Goal: Information Seeking & Learning: Learn about a topic

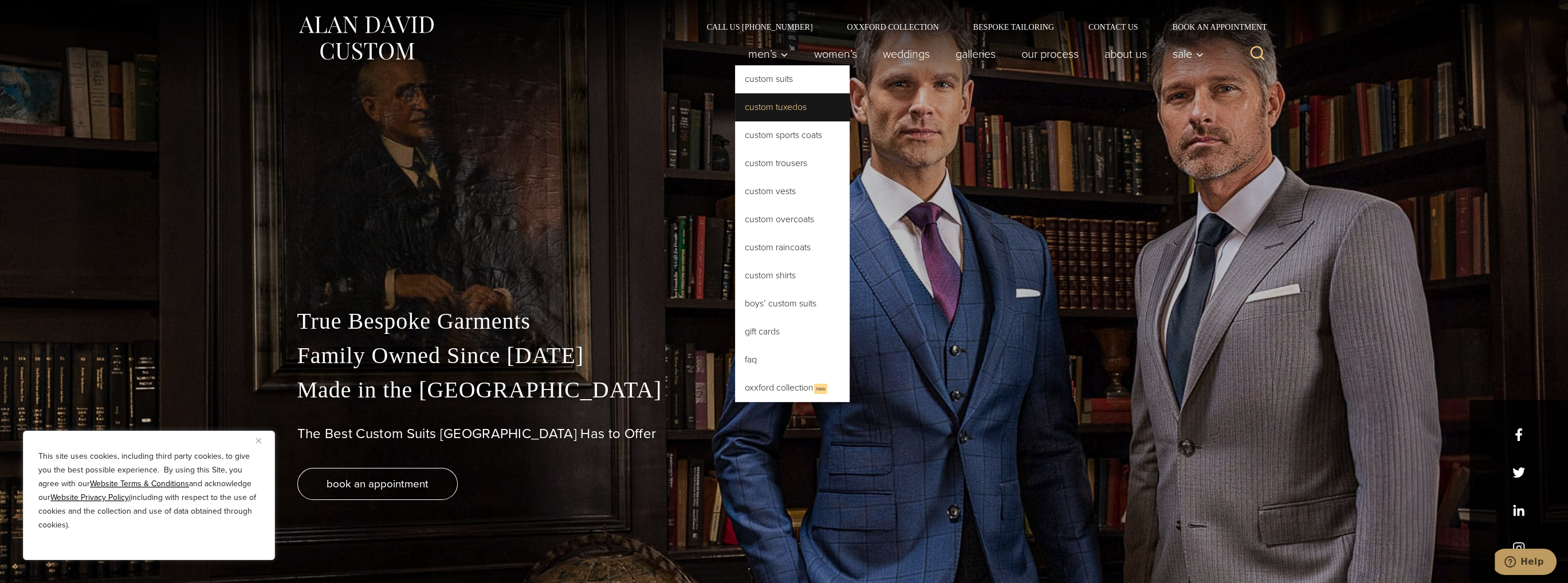
click at [775, 114] on link "Custom Tuxedos" at bounding box center [792, 107] width 115 height 27
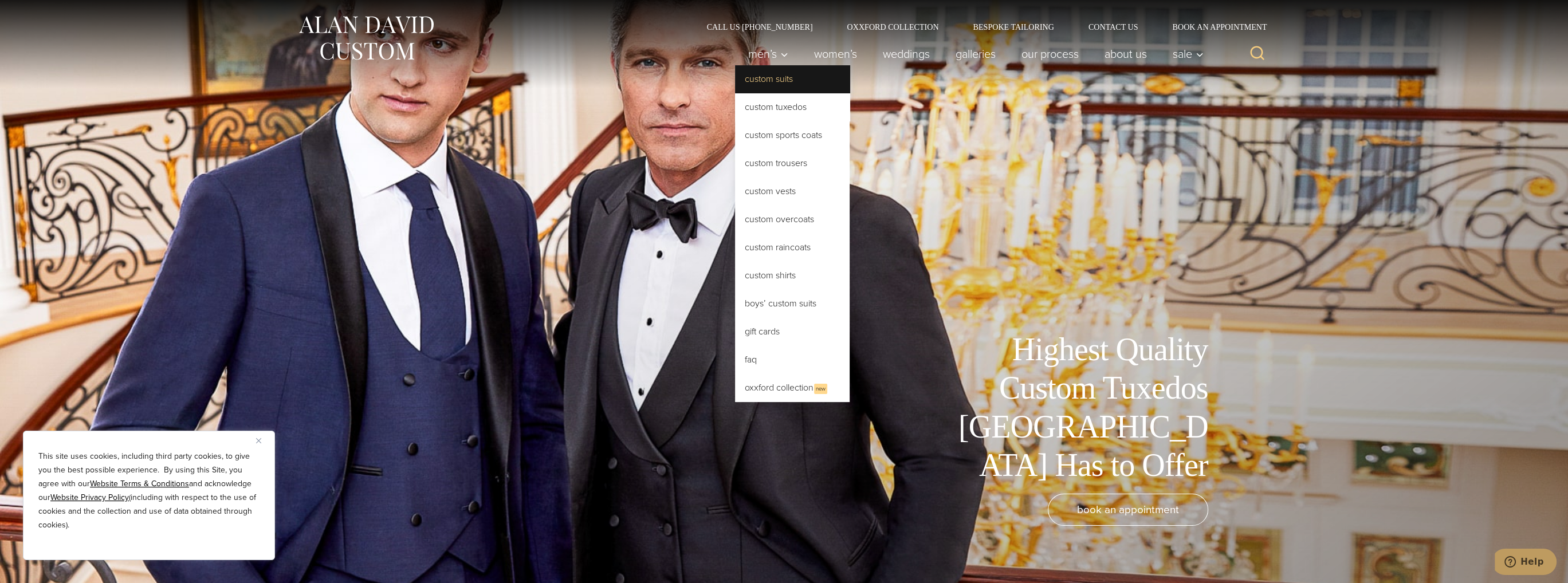
click at [764, 82] on link "Custom Suits" at bounding box center [792, 79] width 115 height 27
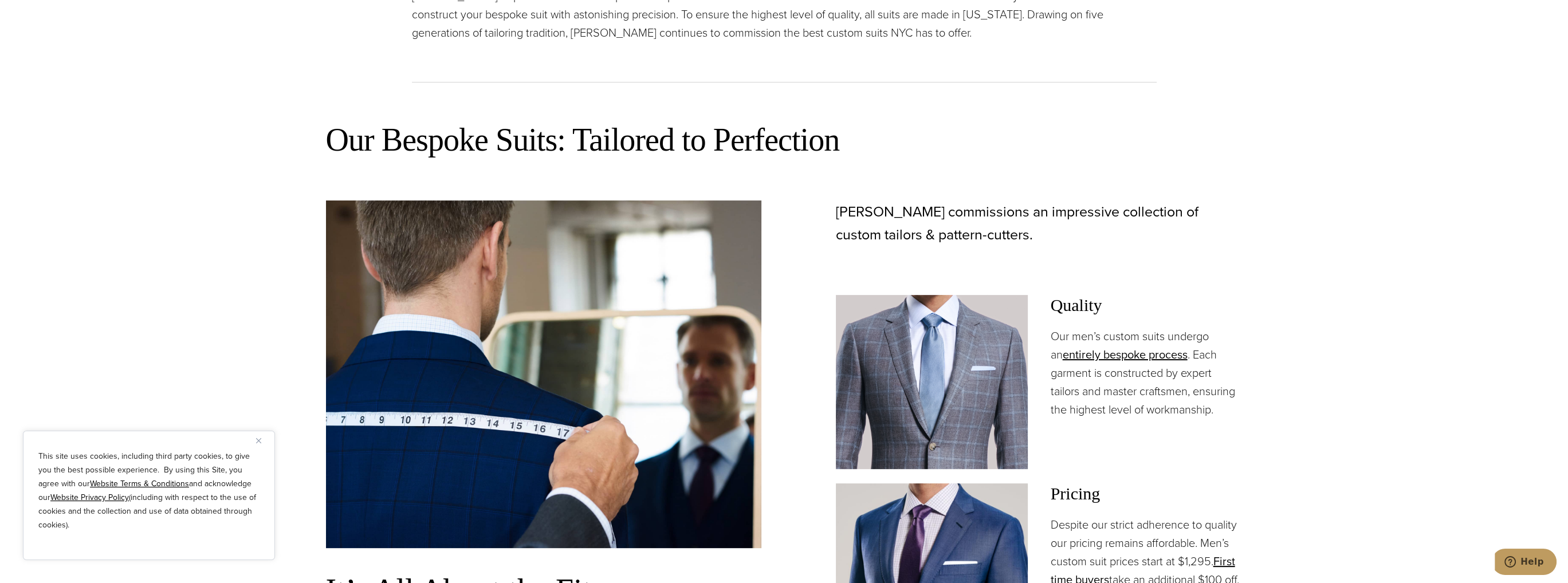
scroll to position [687, 0]
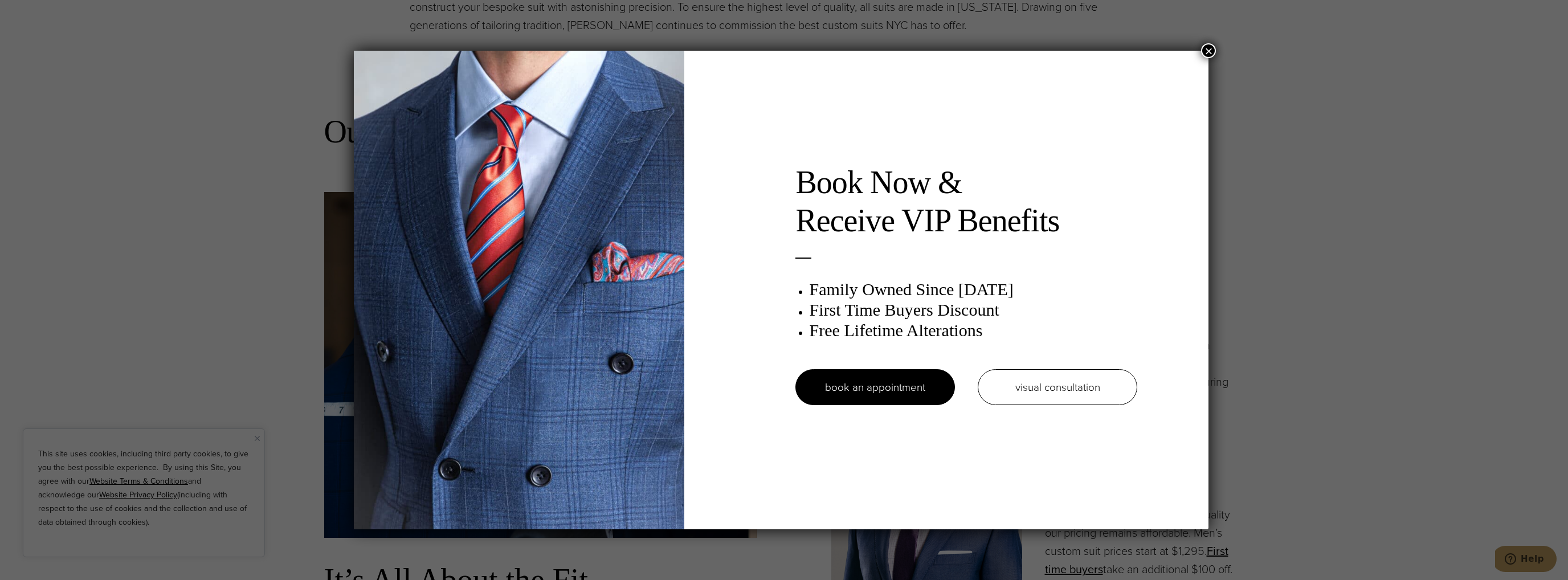
click at [1212, 51] on button "×" at bounding box center [1208, 51] width 15 height 15
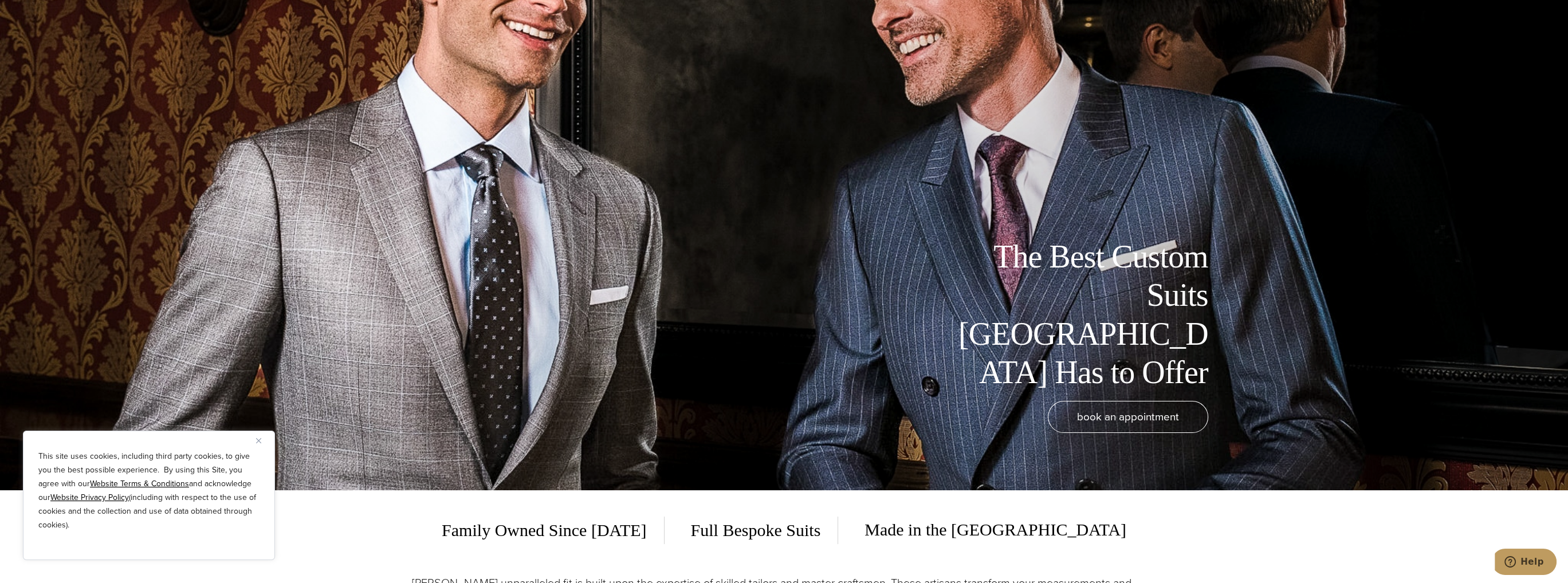
scroll to position [0, 0]
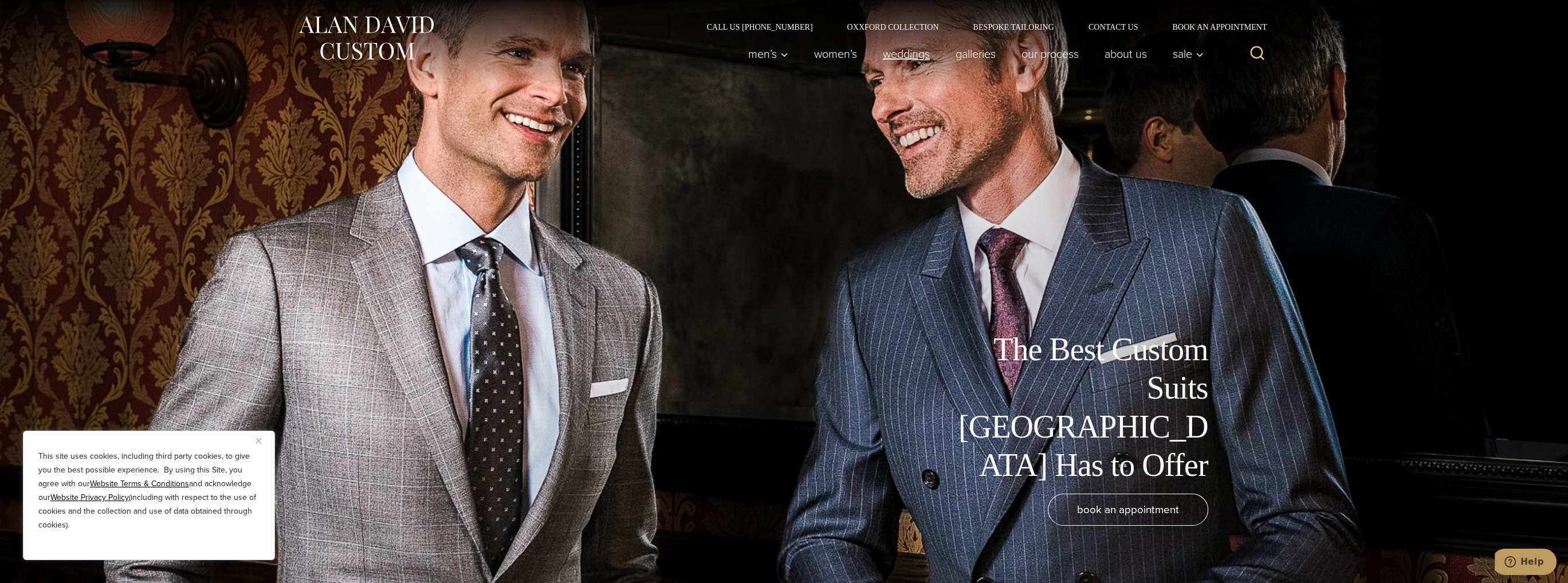
click at [898, 53] on link "weddings" at bounding box center [907, 54] width 73 height 23
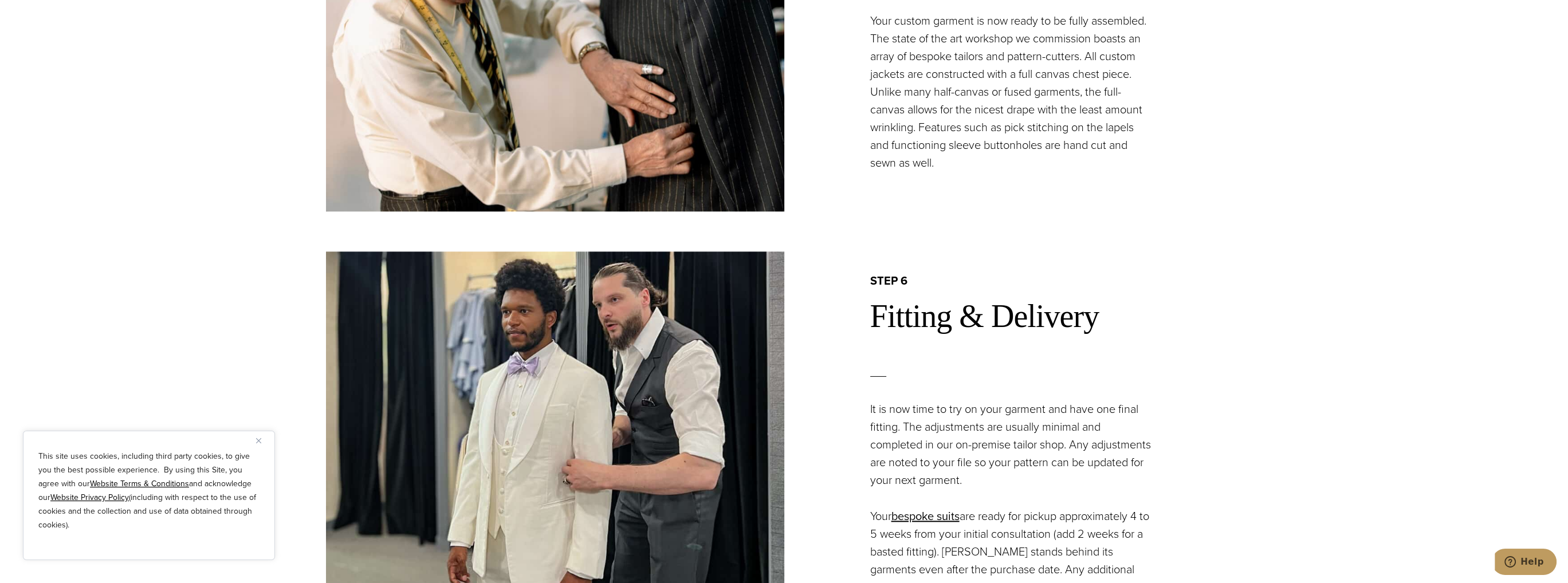
scroll to position [2691, 0]
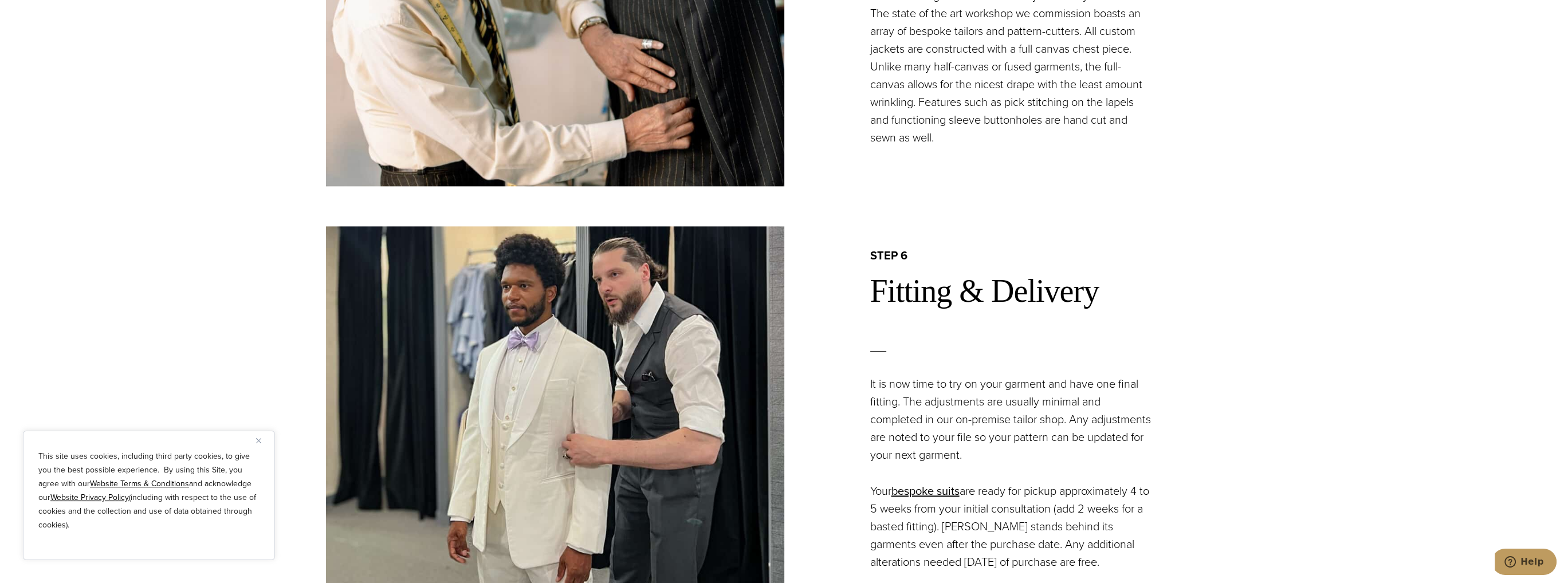
drag, startPoint x: 1053, startPoint y: 348, endPoint x: 998, endPoint y: 360, distance: 56.3
click at [998, 367] on div at bounding box center [1056, 351] width 372 height 49
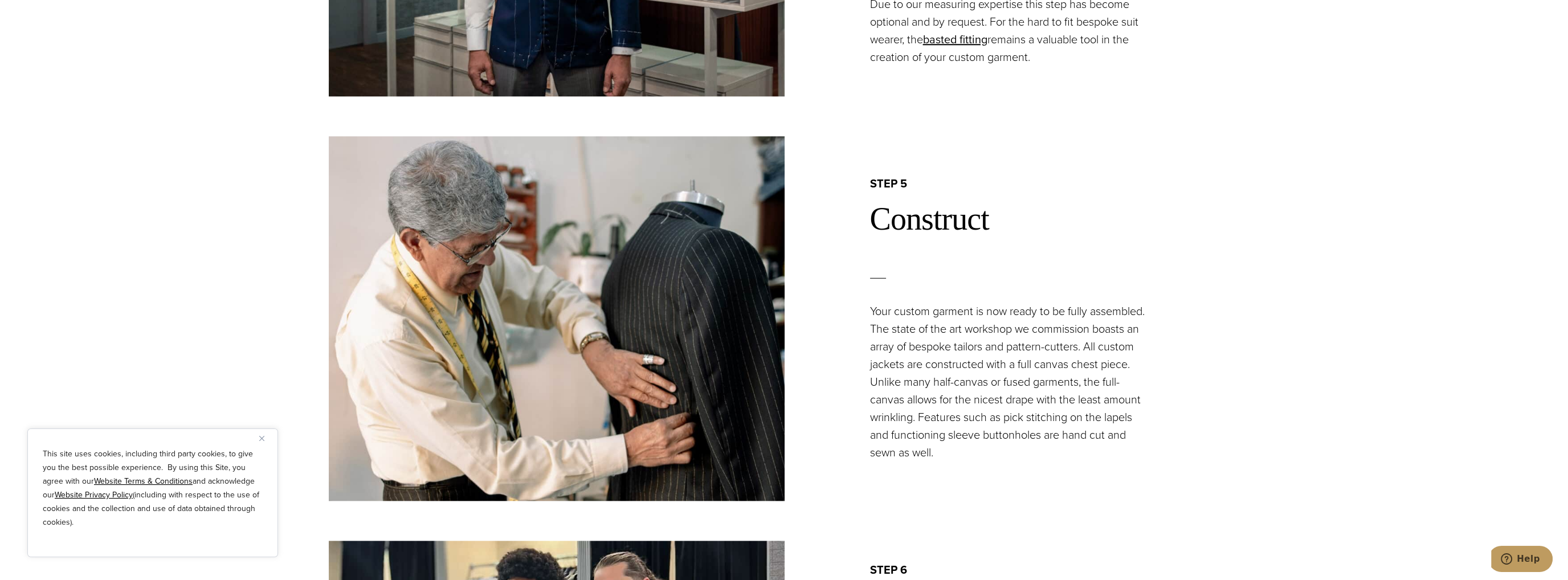
scroll to position [2279, 0]
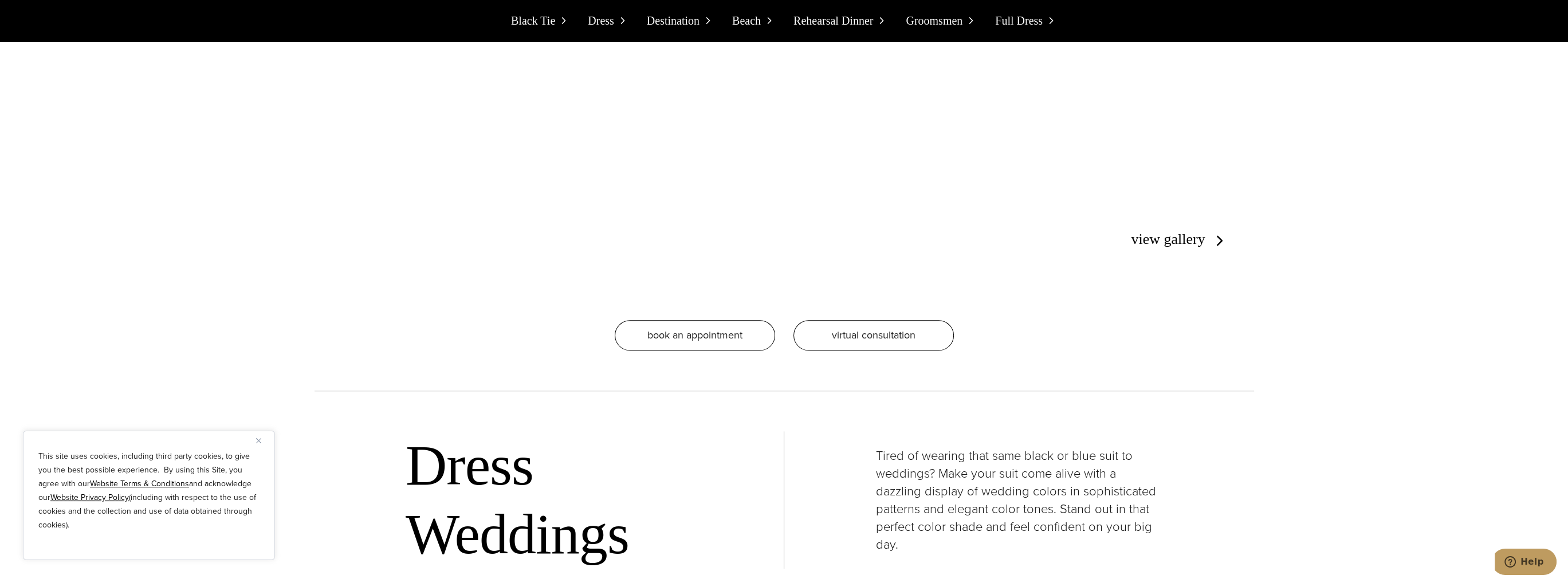
scroll to position [2462, 0]
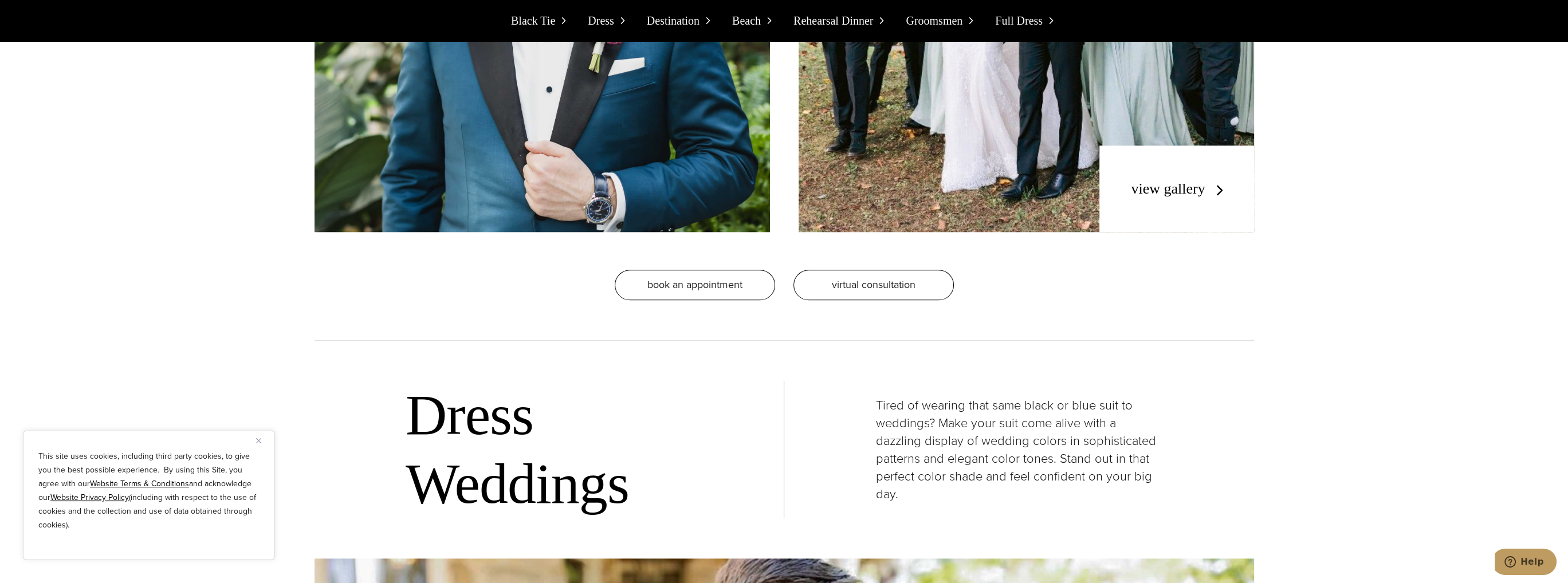
click at [1144, 193] on link "view gallery" at bounding box center [1180, 189] width 97 height 17
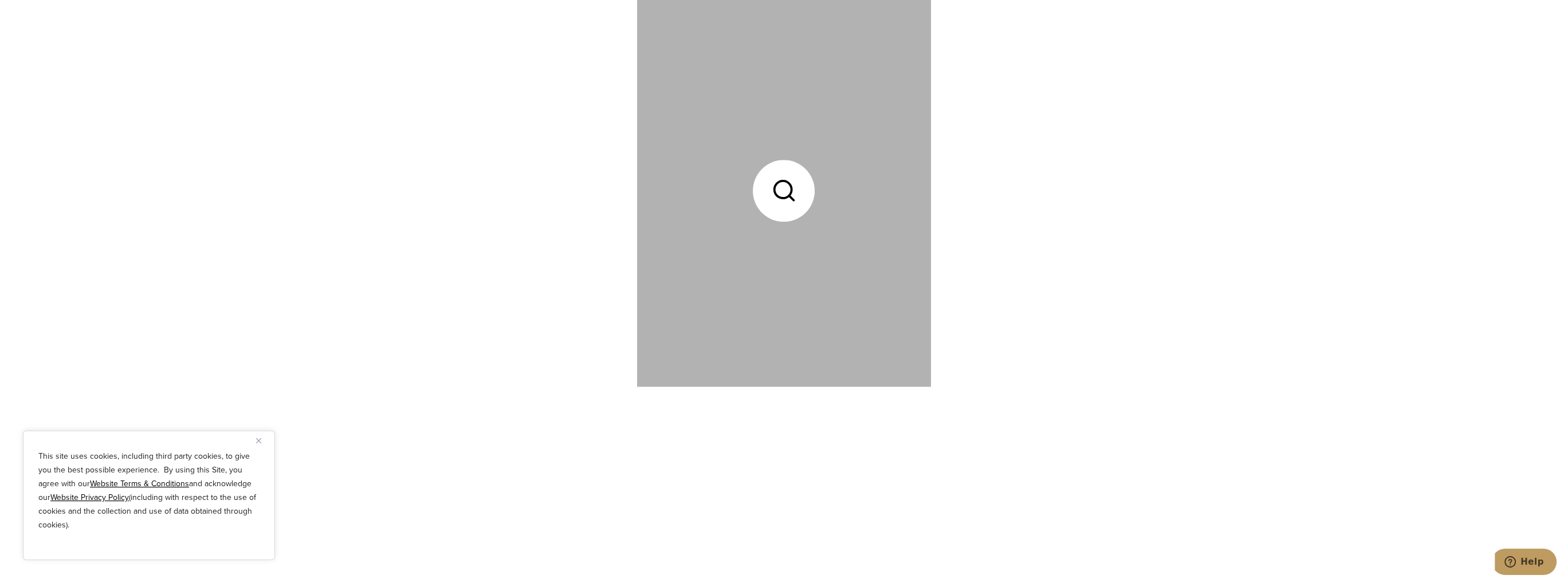
scroll to position [2577, 0]
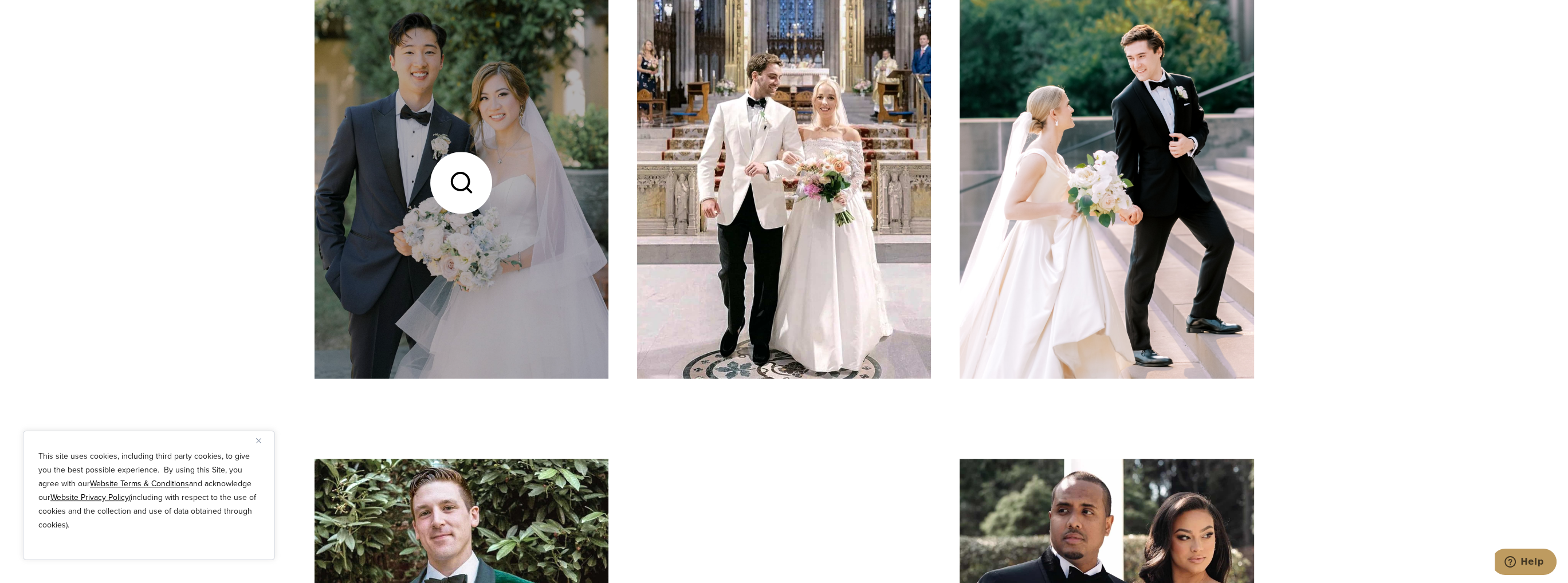
click at [472, 157] on link at bounding box center [462, 182] width 294 height 392
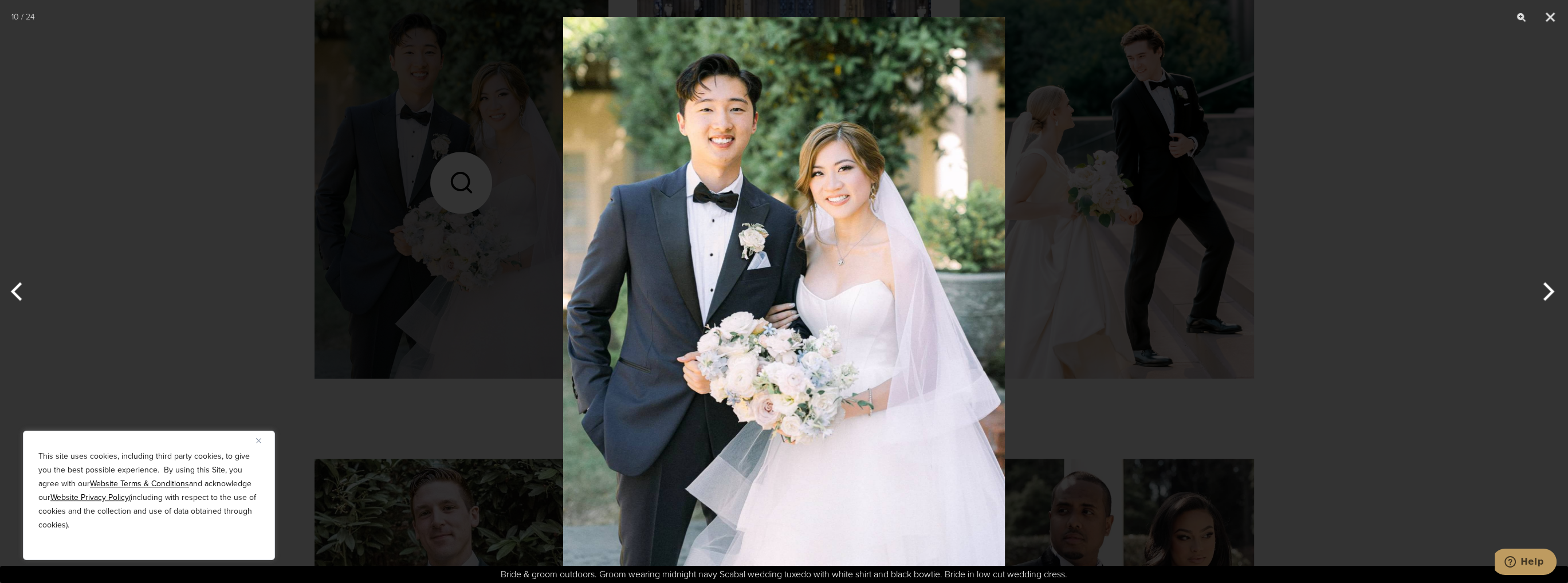
click at [702, 183] on img at bounding box center [784, 291] width 441 height 583
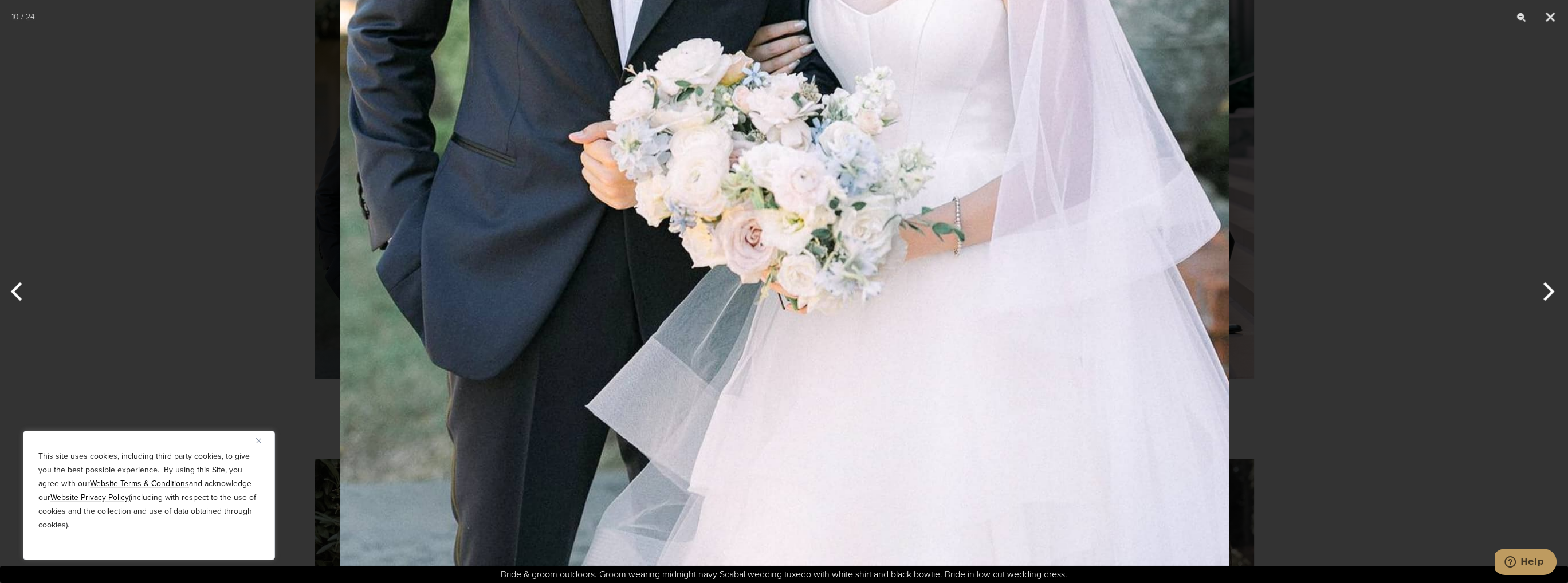
click at [1419, 198] on div at bounding box center [784, 291] width 1568 height 583
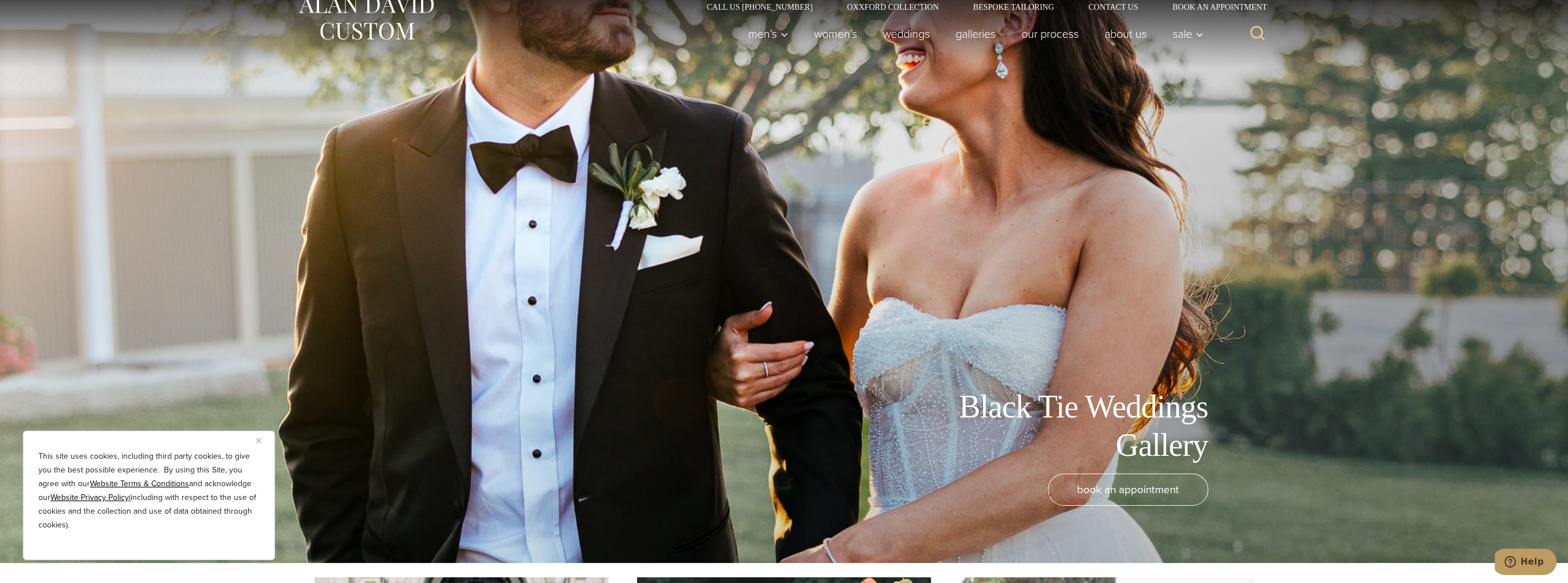
scroll to position [0, 0]
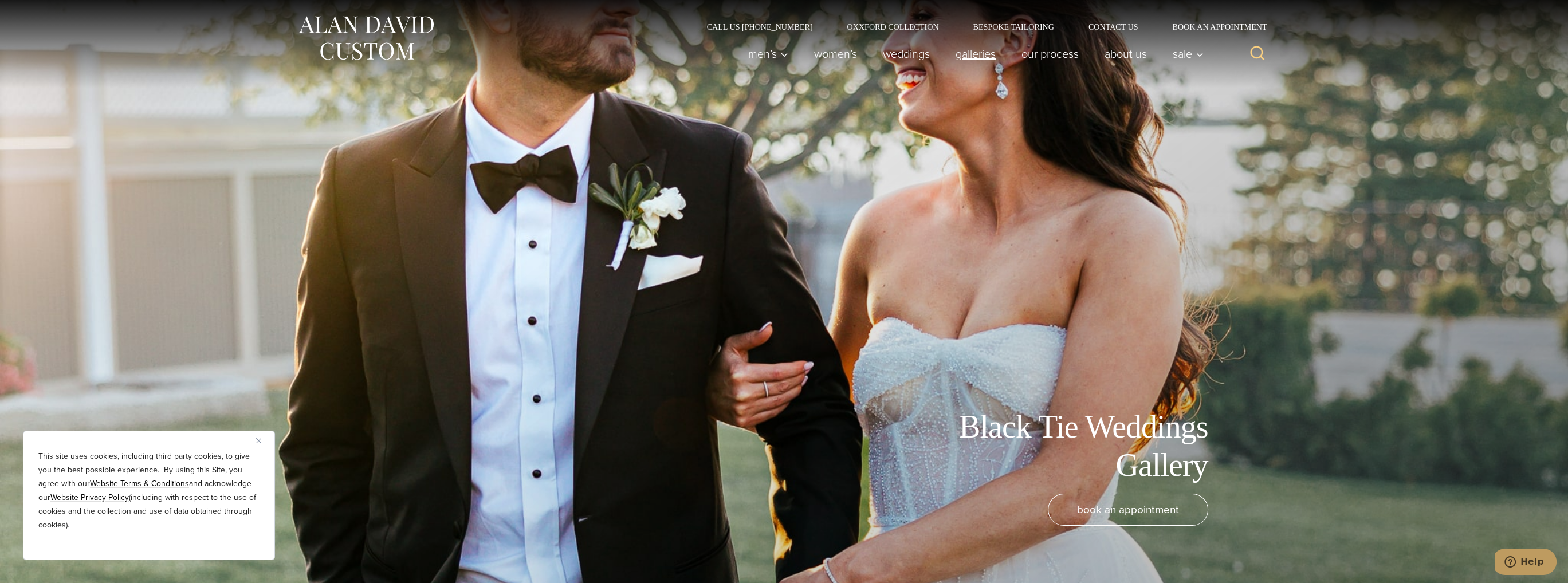
click at [976, 52] on link "Galleries" at bounding box center [976, 54] width 66 height 23
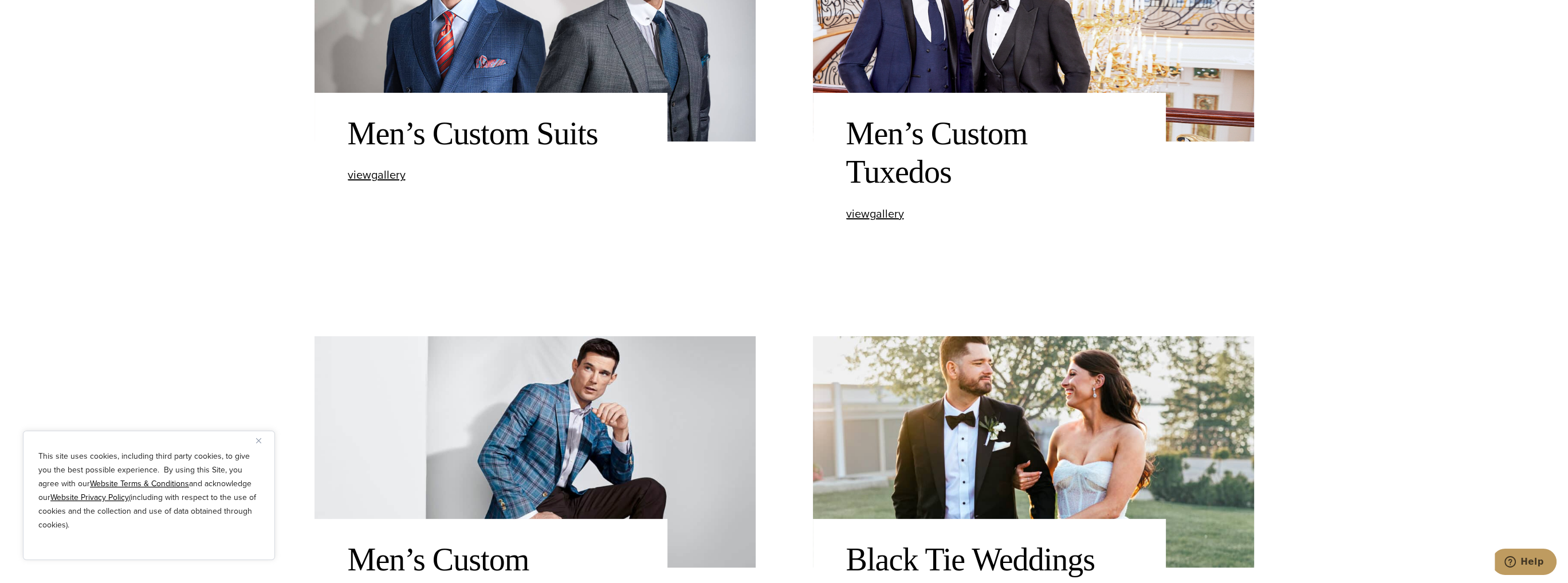
scroll to position [572, 0]
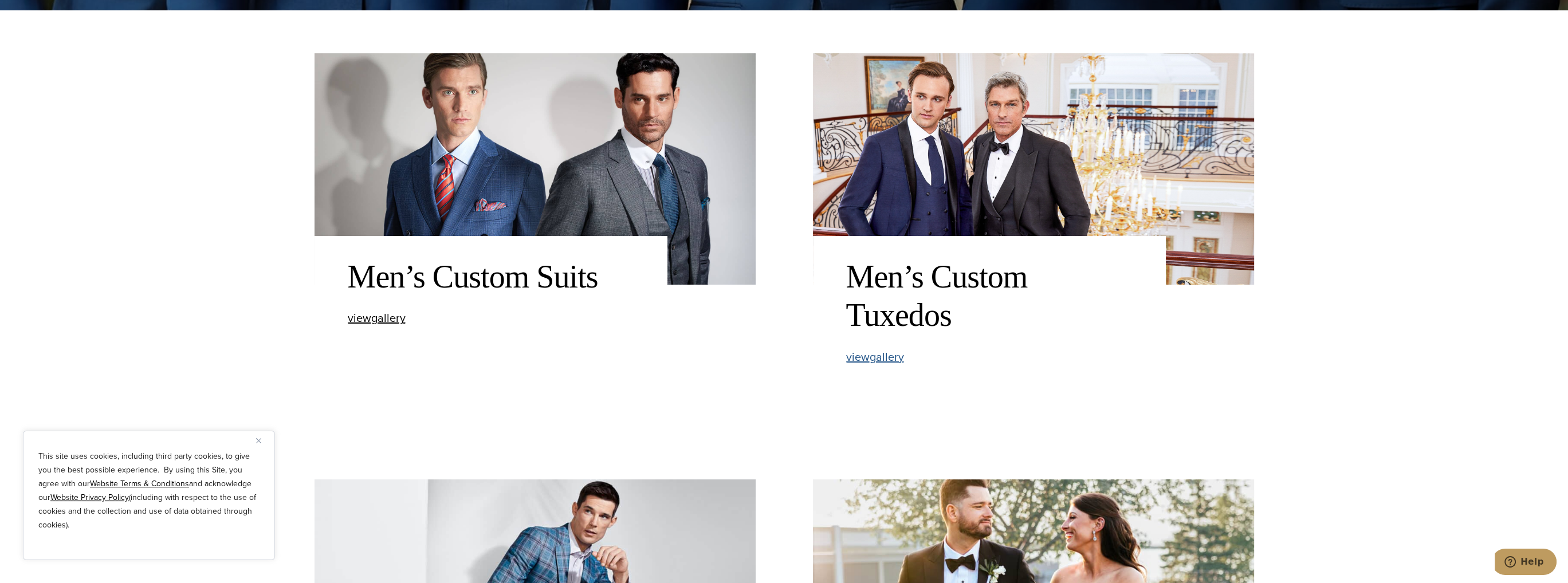
click at [891, 362] on link "view Men’s Custom Tuxedos gallery" at bounding box center [875, 357] width 58 height 12
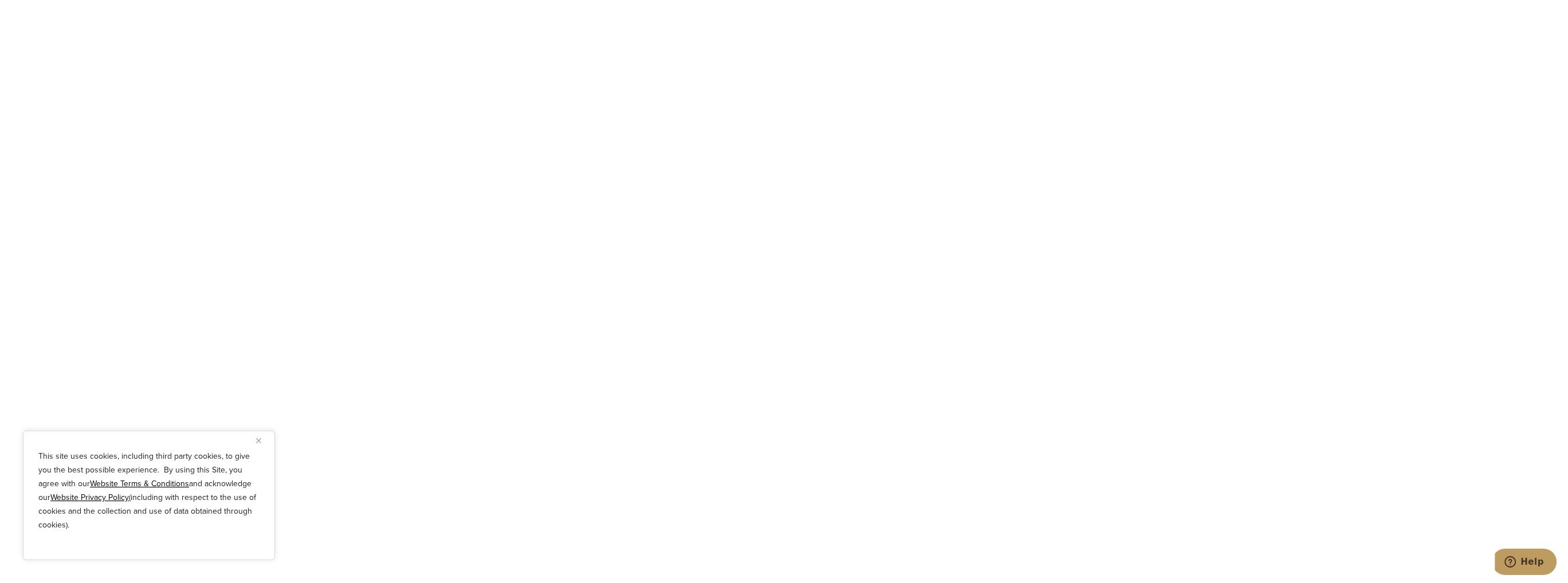
scroll to position [973, 0]
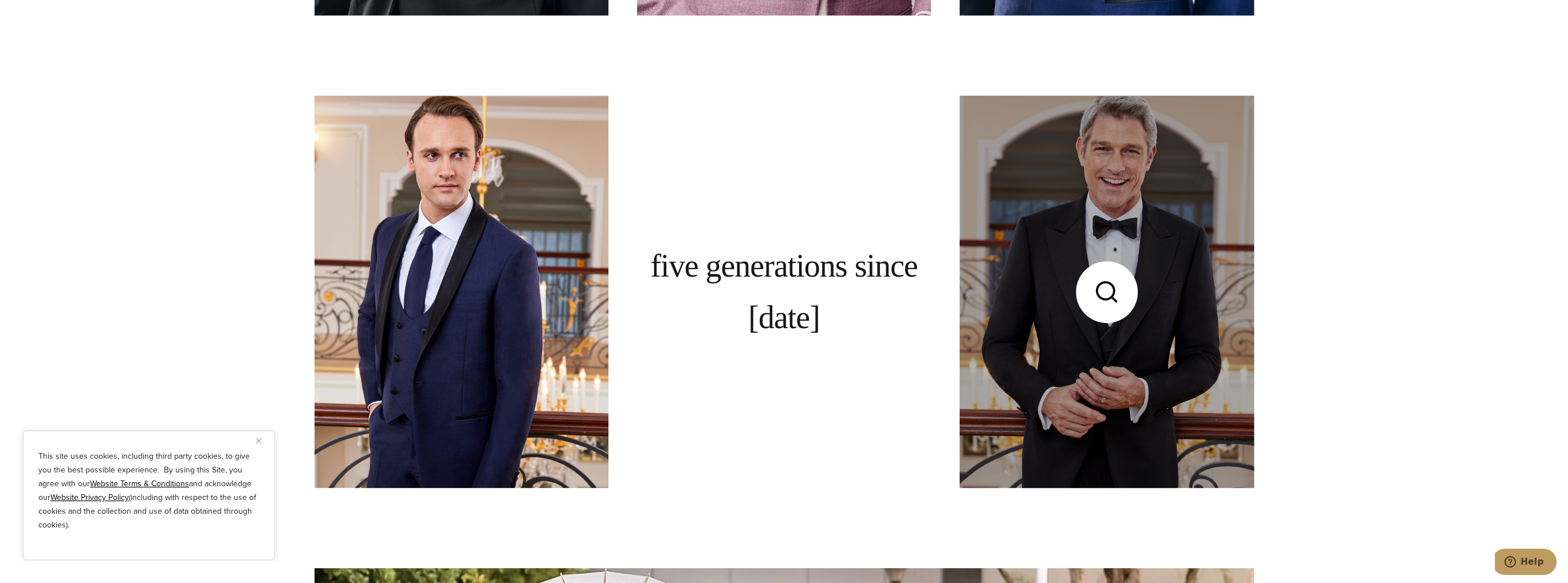
click at [1039, 263] on link at bounding box center [1107, 291] width 294 height 392
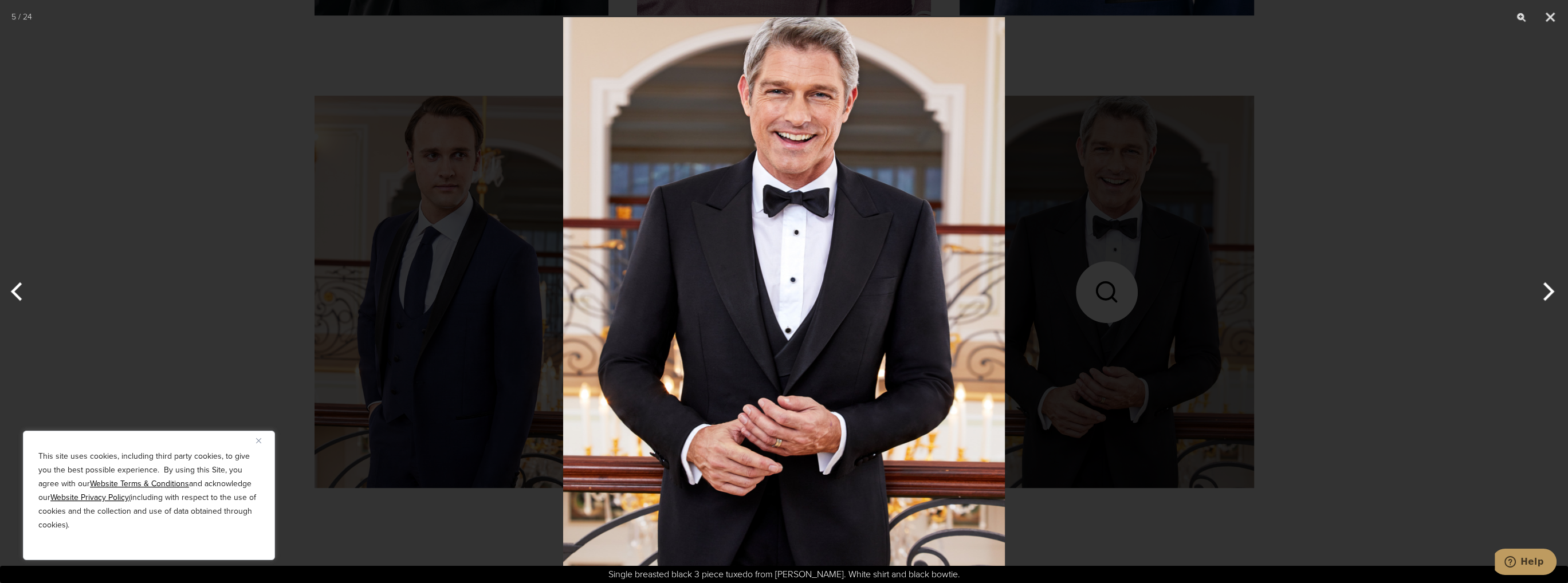
click at [1244, 280] on div at bounding box center [784, 291] width 1568 height 583
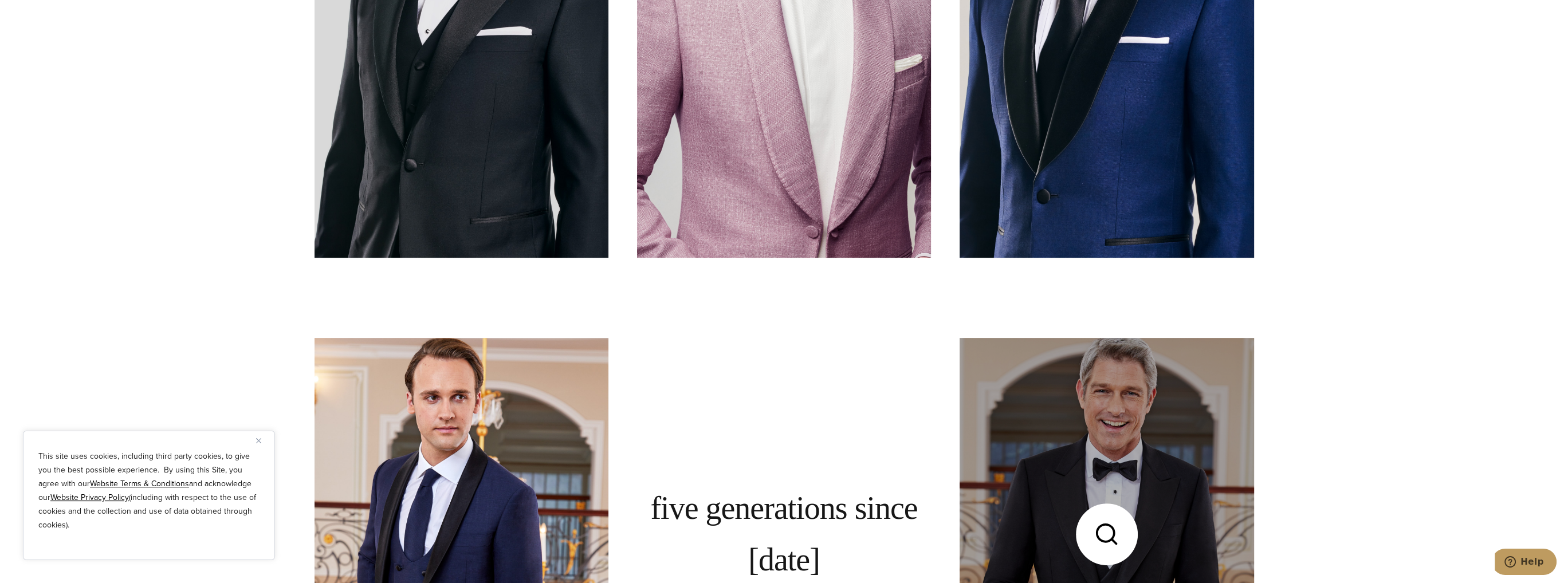
scroll to position [572, 0]
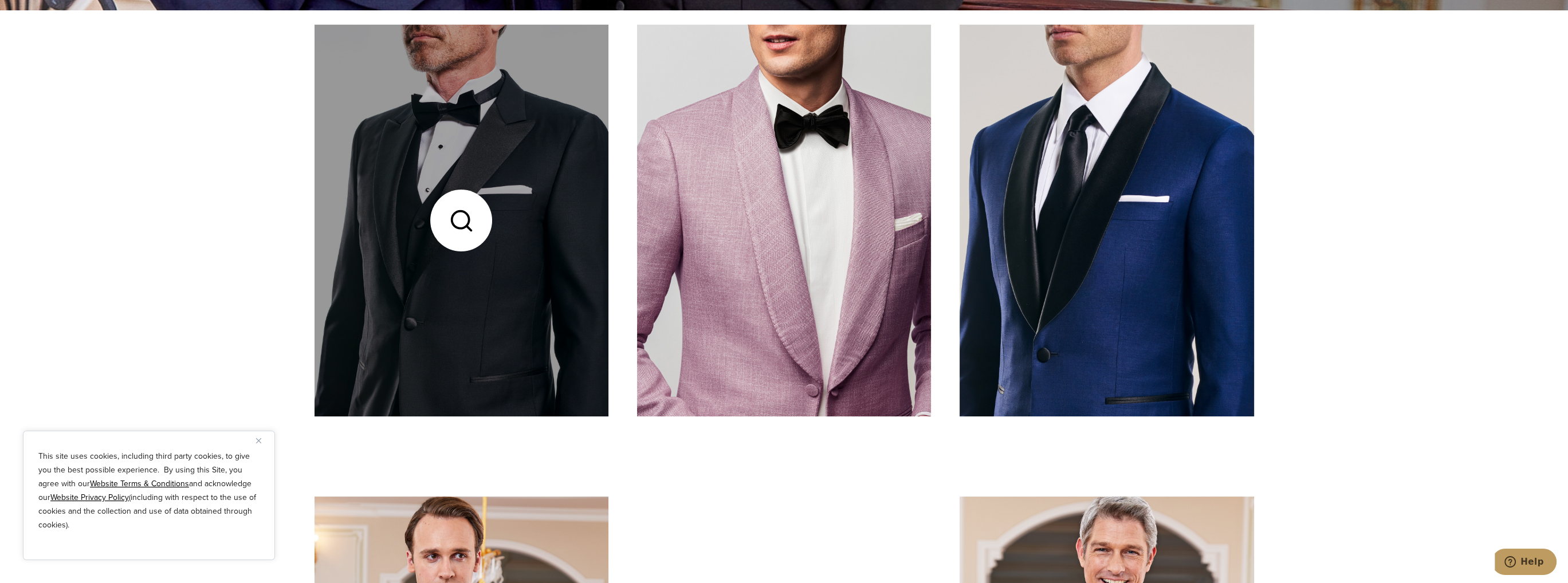
click at [561, 111] on link at bounding box center [462, 220] width 294 height 392
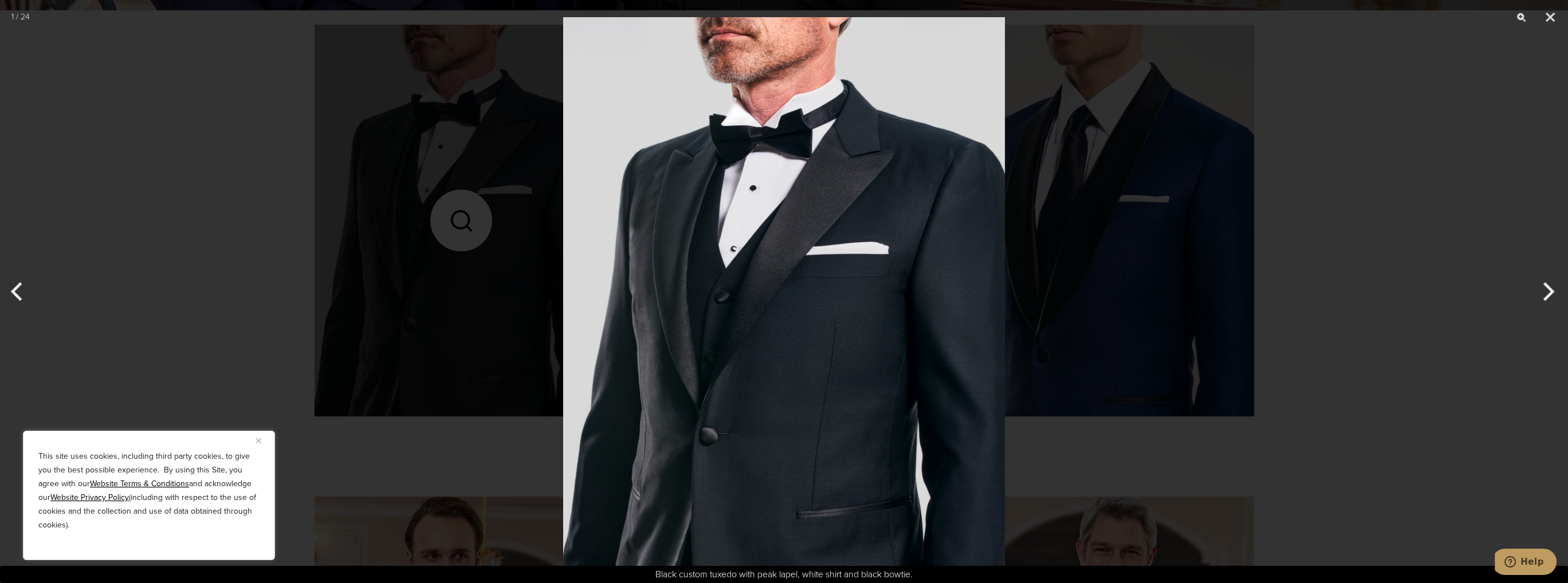
click at [1316, 102] on div at bounding box center [784, 291] width 1568 height 583
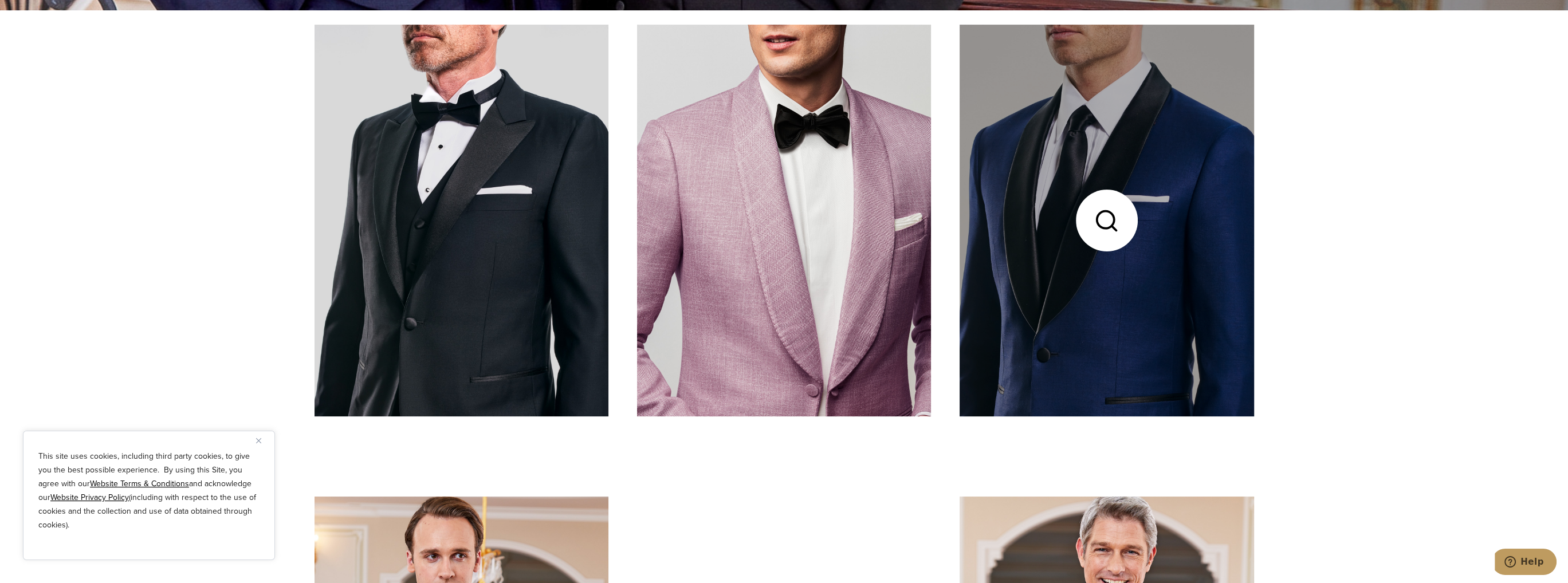
click at [1214, 174] on link at bounding box center [1107, 220] width 294 height 392
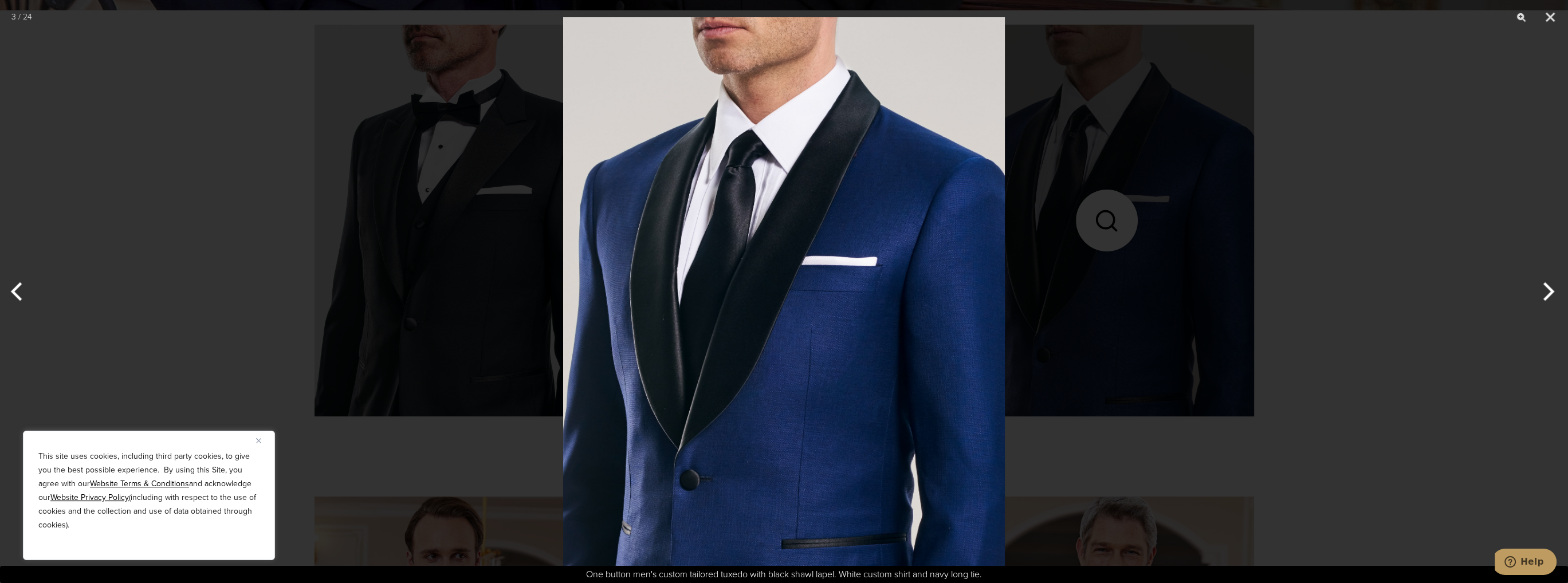
click at [1214, 165] on div at bounding box center [784, 291] width 1568 height 583
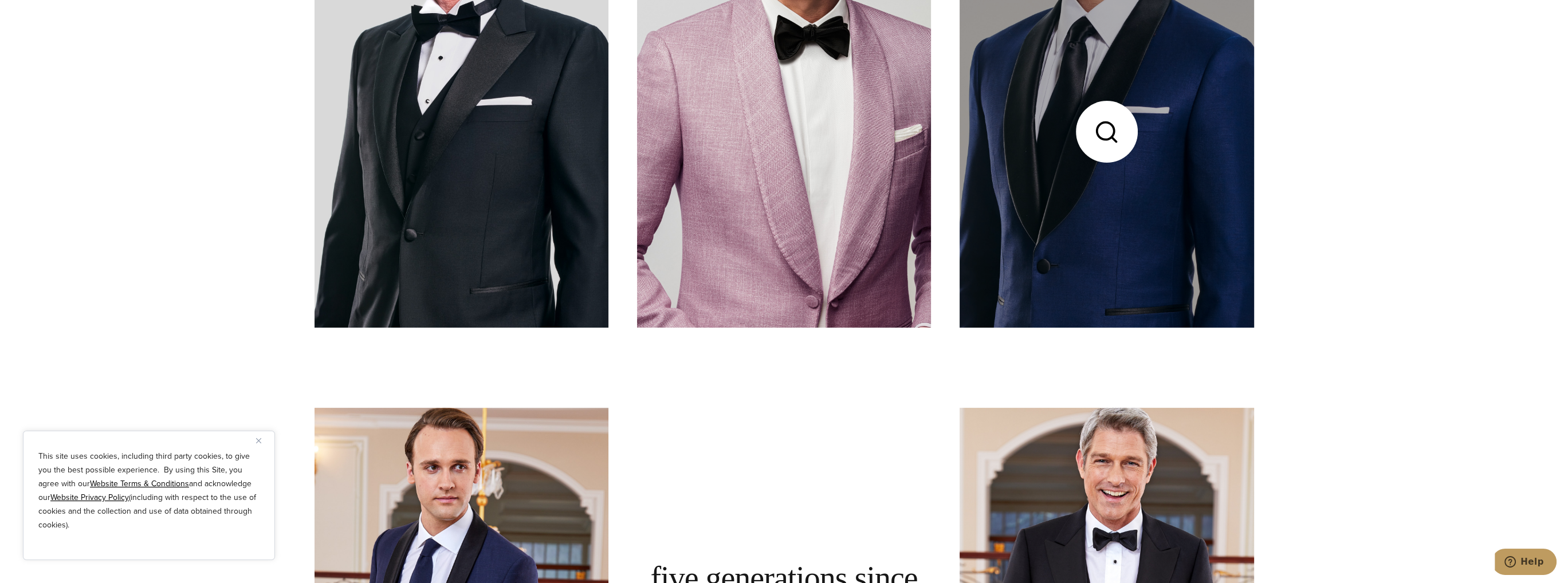
scroll to position [630, 0]
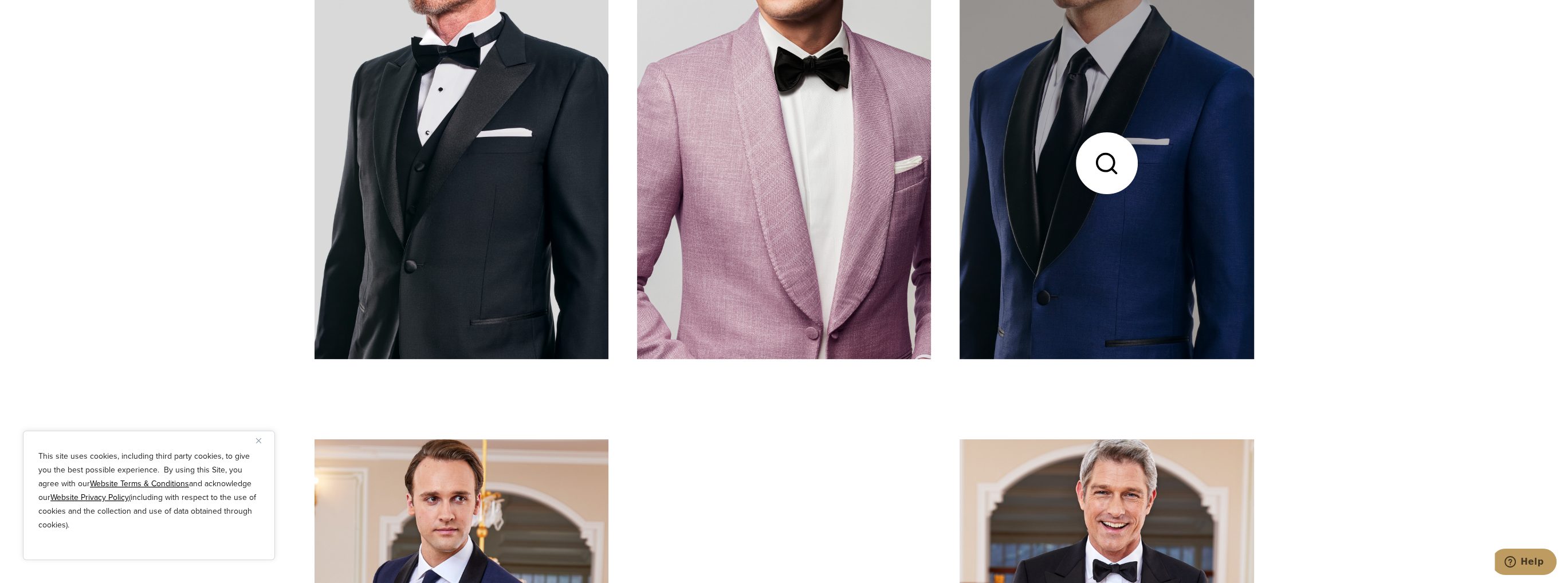
click at [1010, 170] on link at bounding box center [1107, 163] width 294 height 392
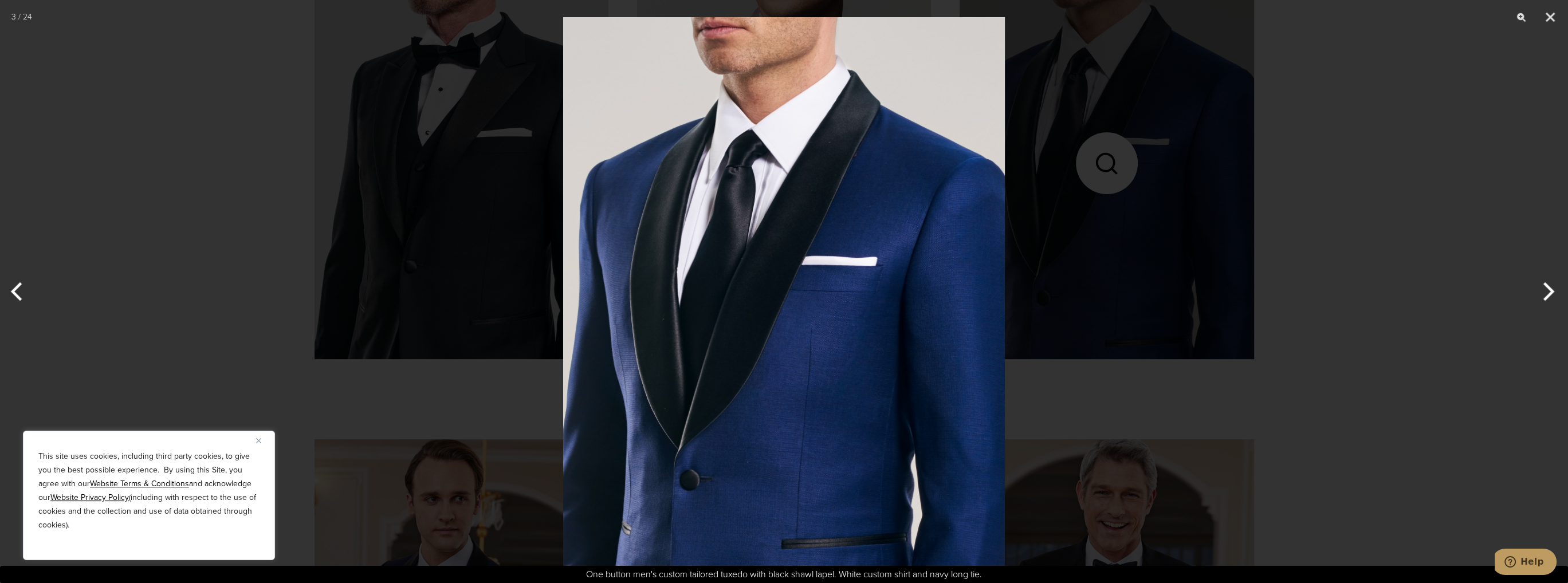
click at [1239, 212] on div at bounding box center [784, 291] width 1568 height 583
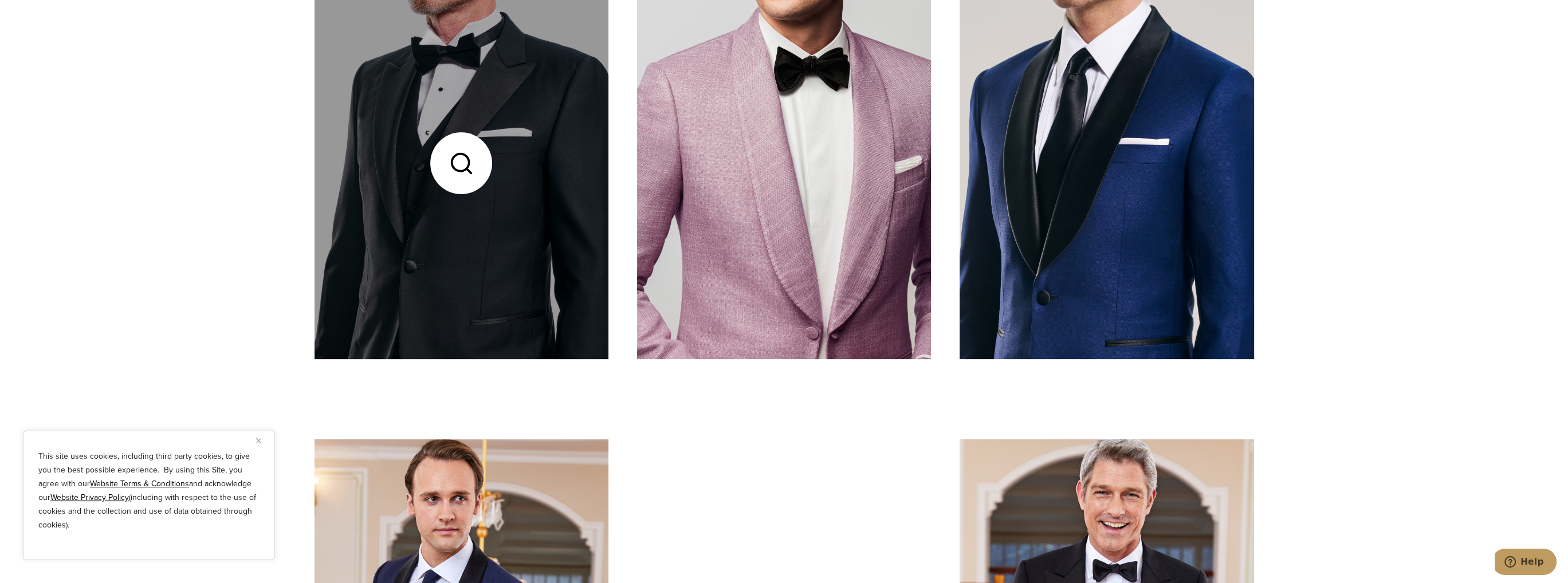
click at [559, 236] on link at bounding box center [462, 163] width 294 height 392
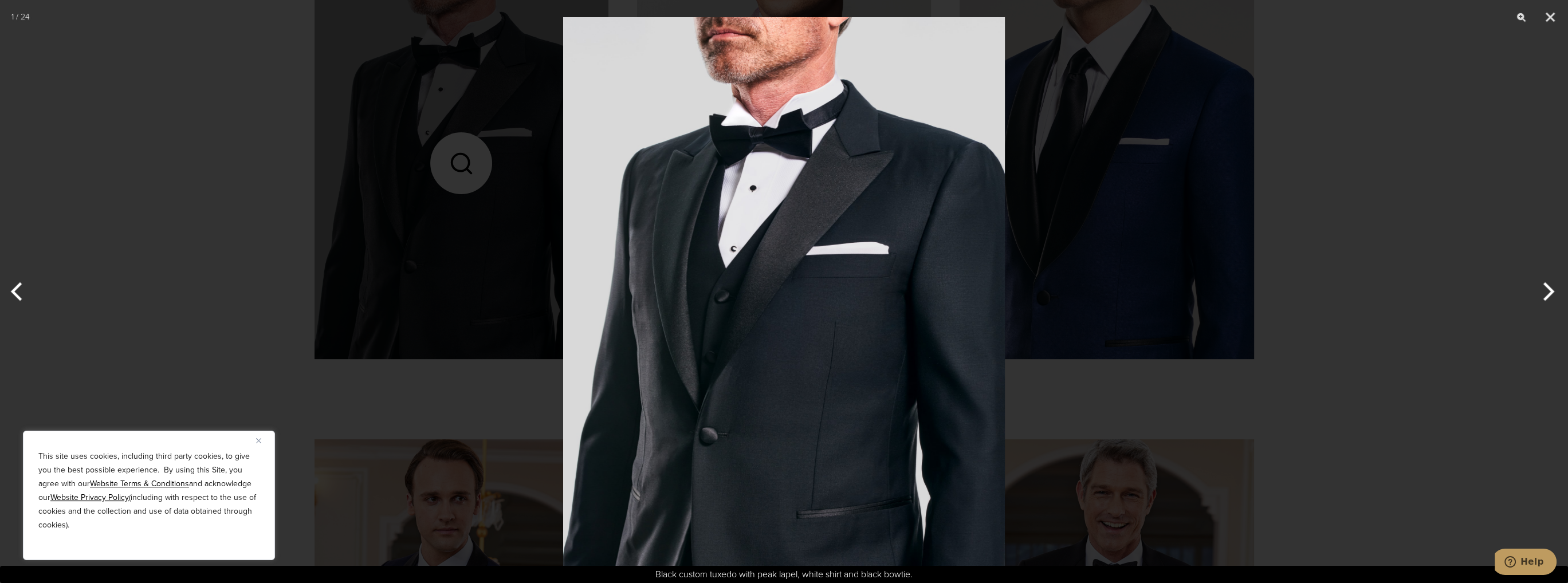
click at [1160, 430] on div at bounding box center [784, 291] width 1568 height 583
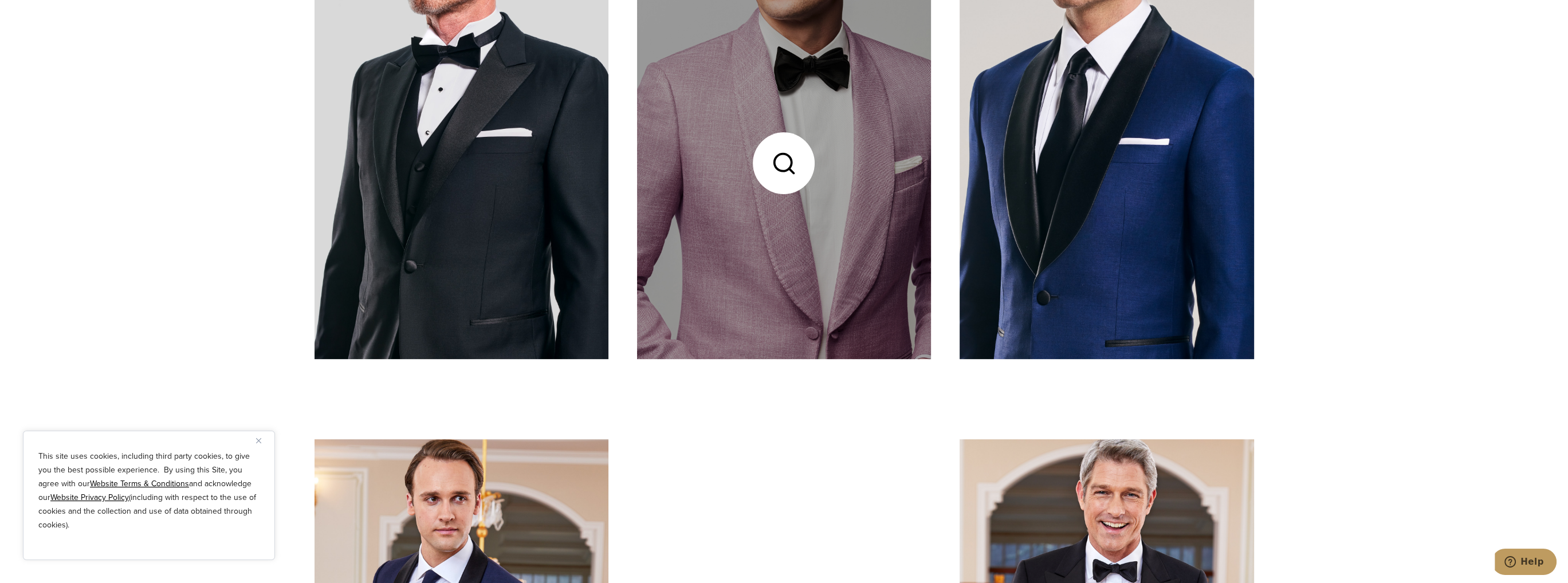
click at [686, 255] on link at bounding box center [784, 163] width 294 height 392
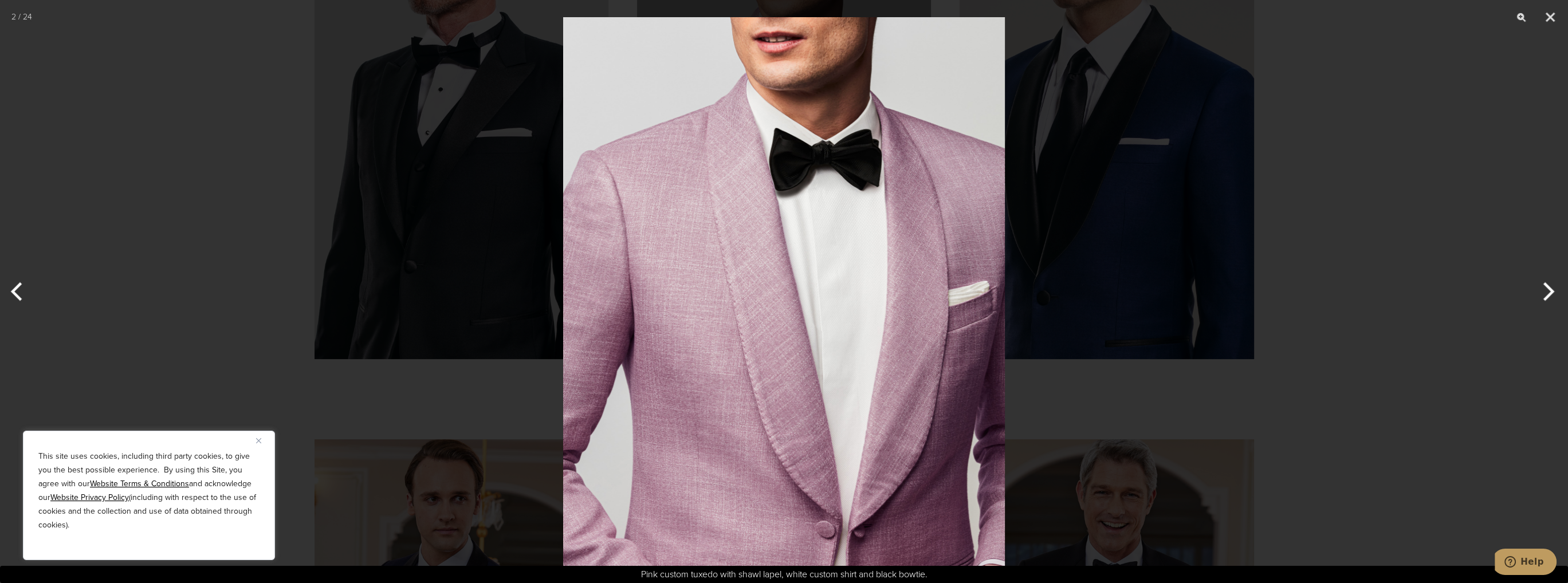
click at [440, 289] on div at bounding box center [784, 291] width 1568 height 583
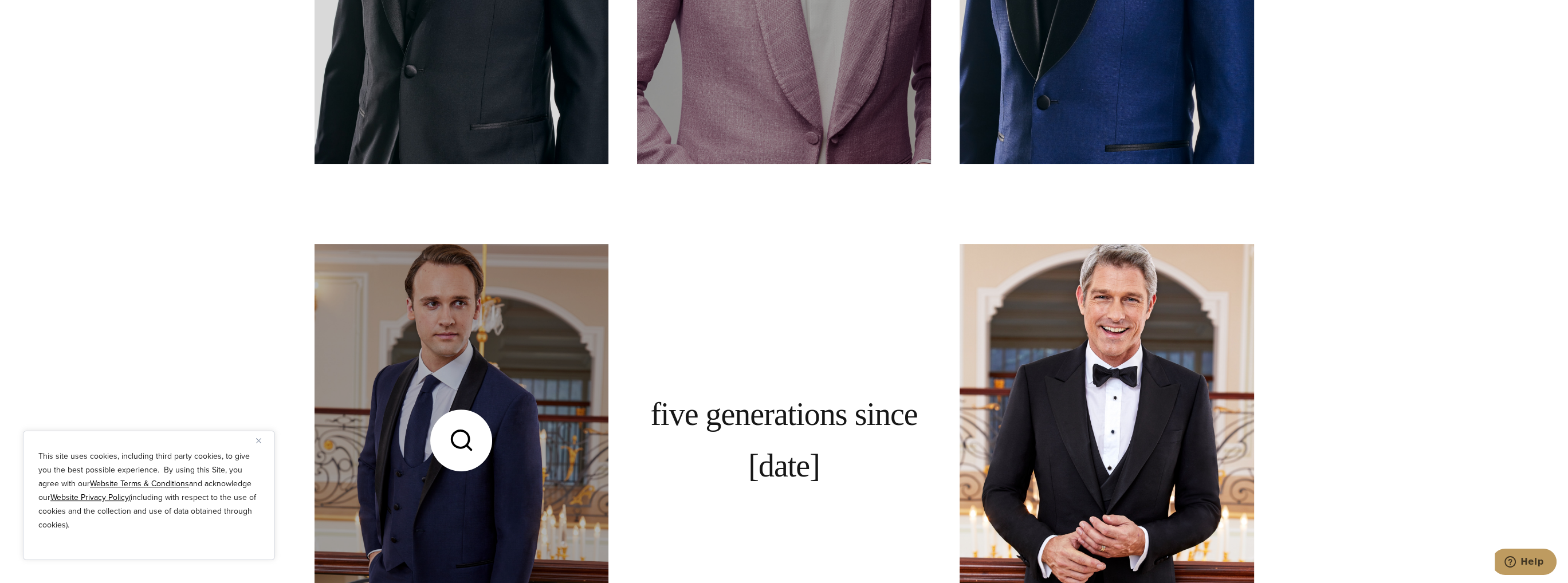
scroll to position [859, 0]
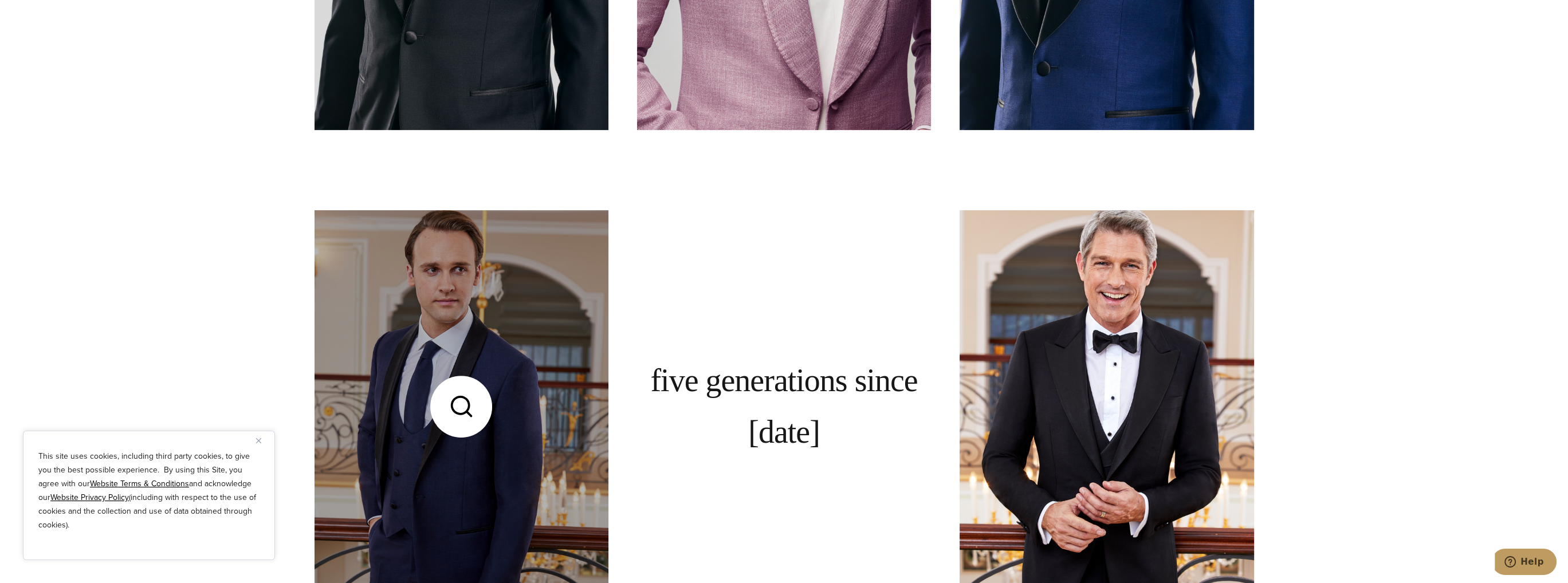
click at [463, 271] on link at bounding box center [462, 406] width 294 height 392
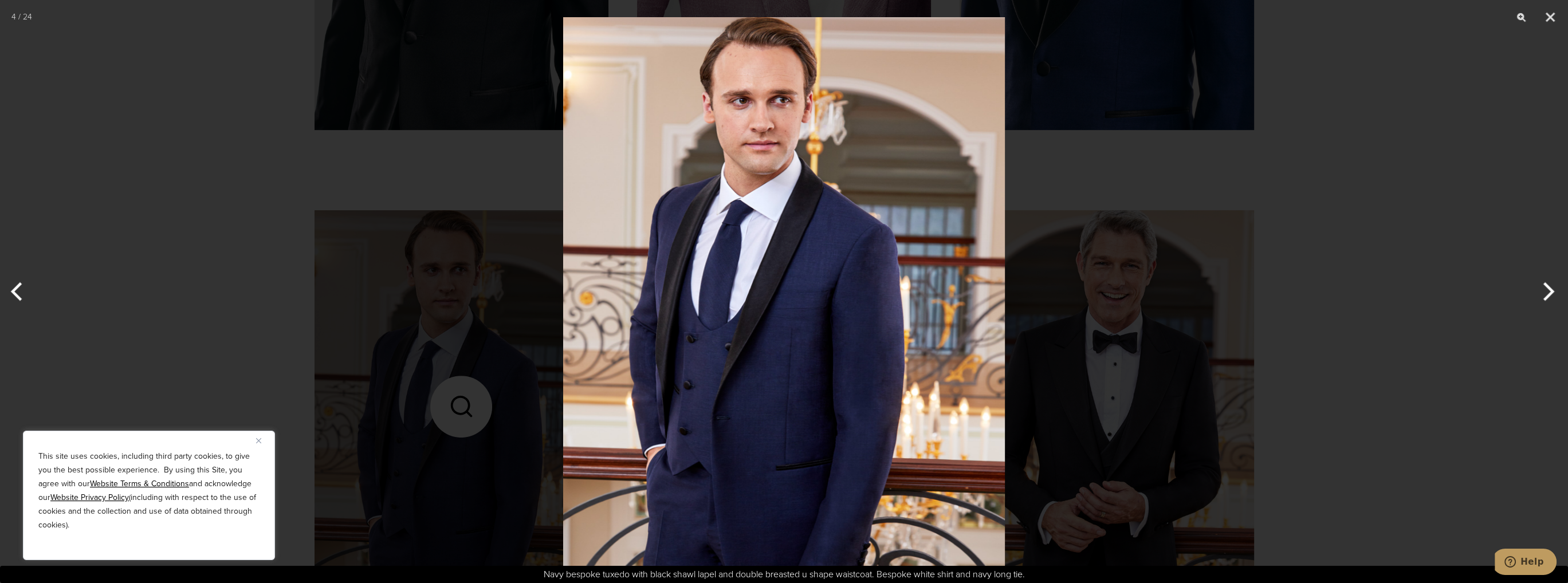
click at [435, 277] on div at bounding box center [784, 291] width 1568 height 583
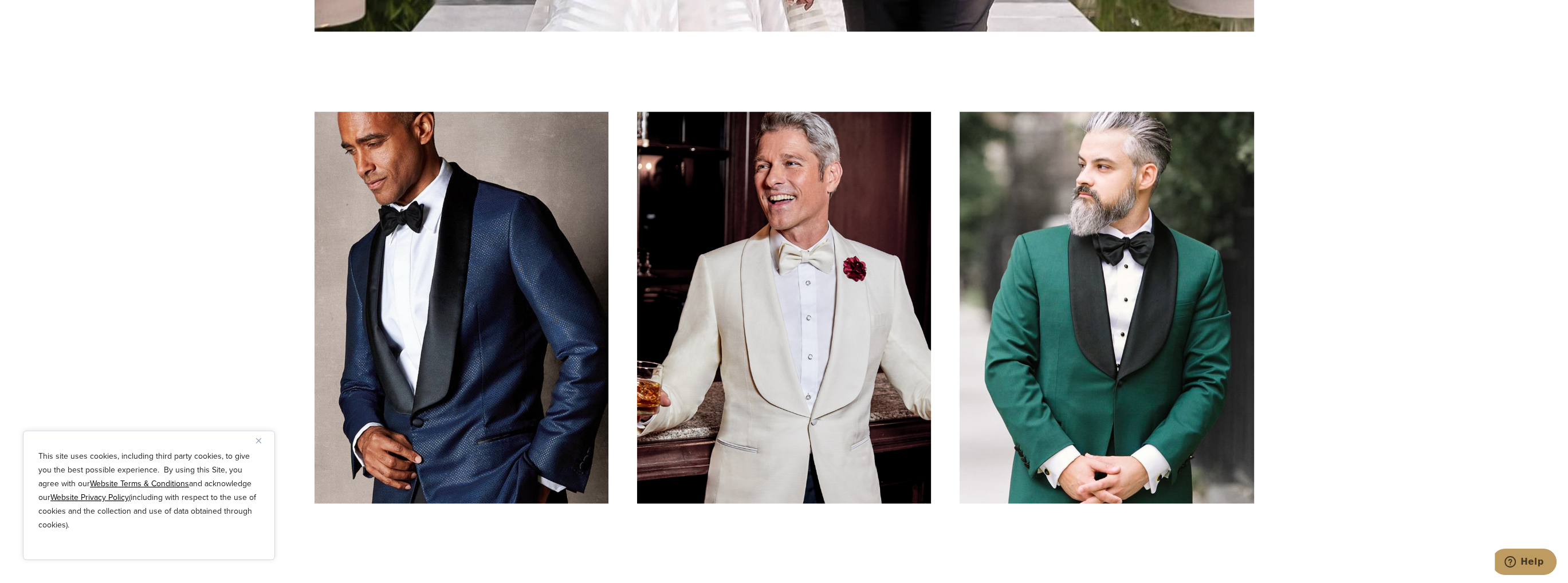
scroll to position [2004, 0]
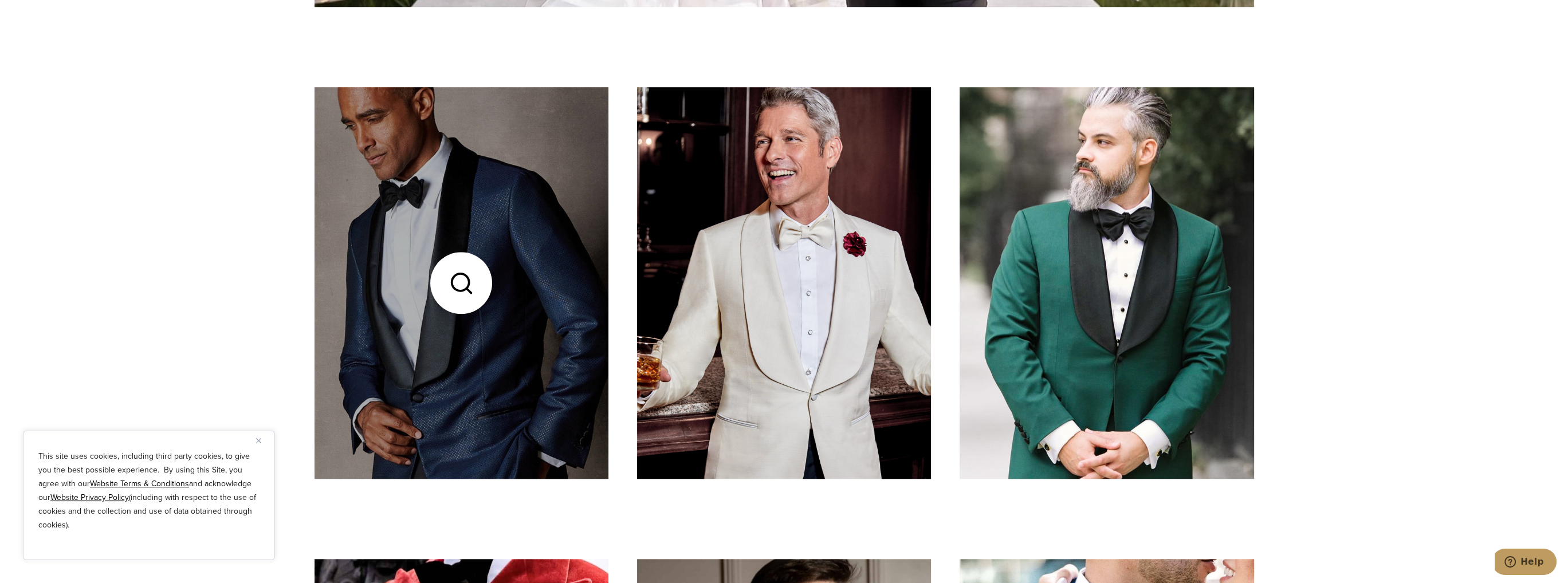
click at [552, 327] on link at bounding box center [462, 283] width 294 height 392
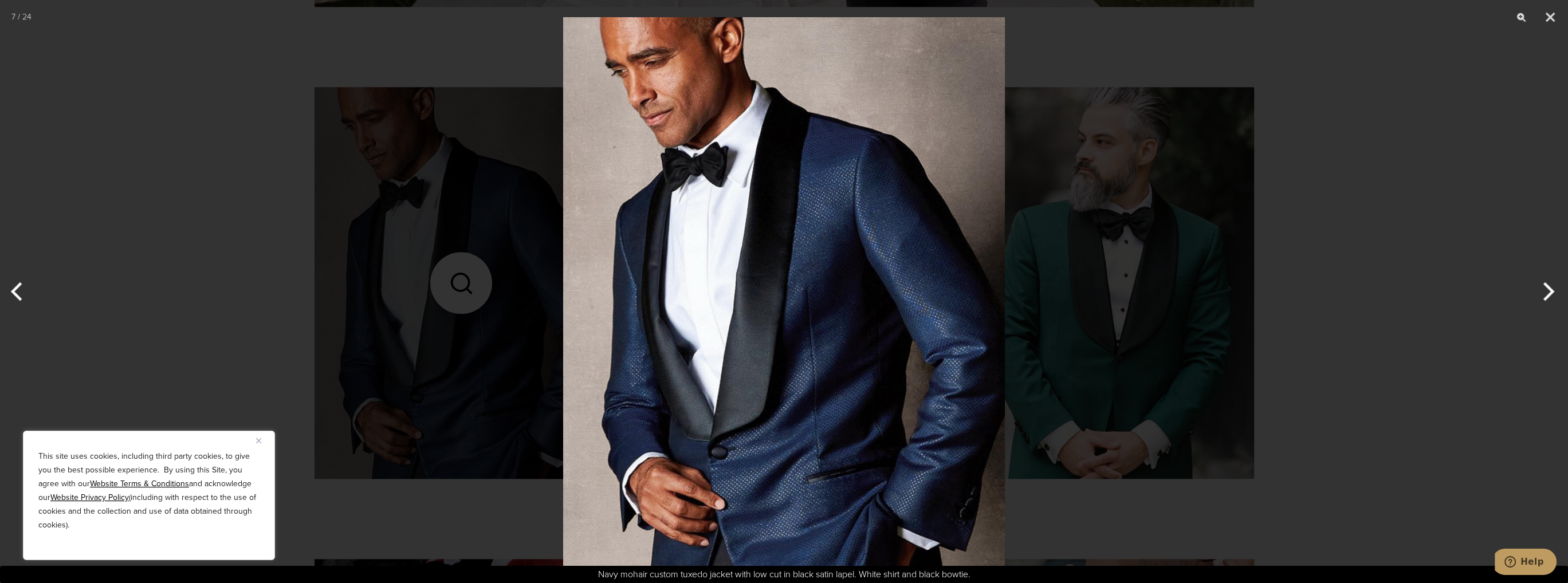
click at [463, 230] on div at bounding box center [784, 291] width 1568 height 583
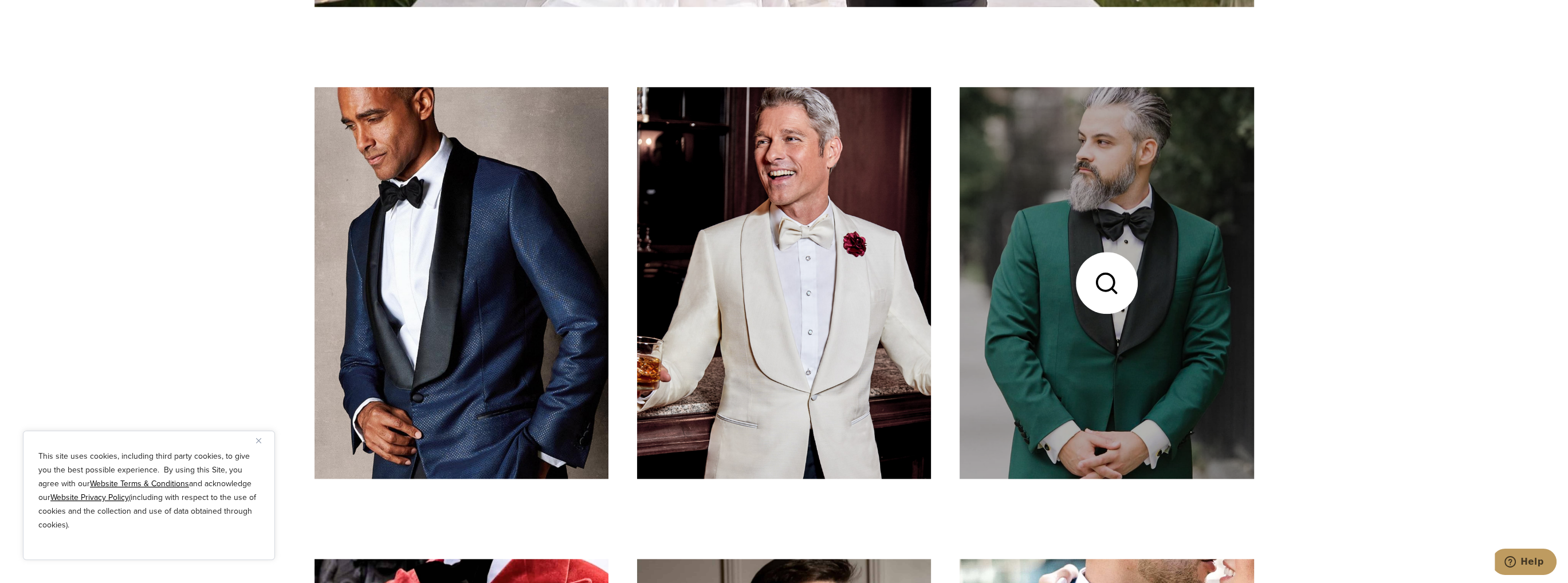
click at [1093, 287] on link at bounding box center [1107, 283] width 294 height 392
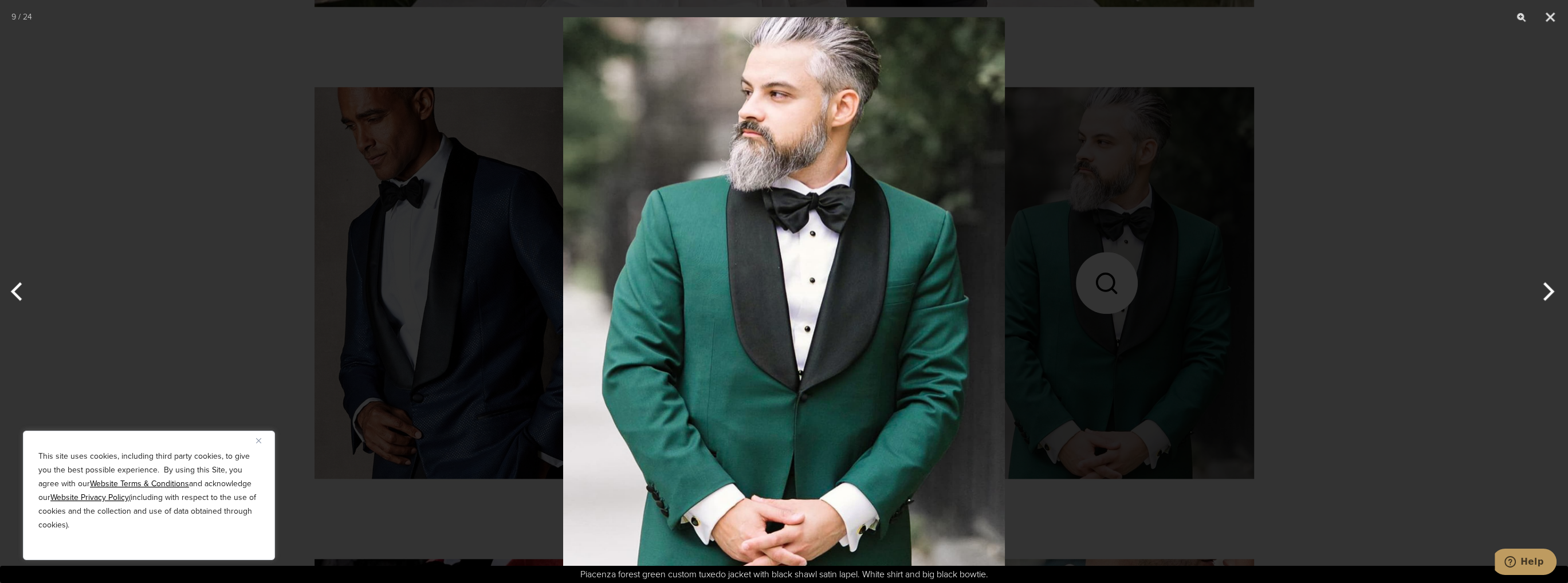
click at [1394, 234] on div at bounding box center [784, 291] width 1568 height 583
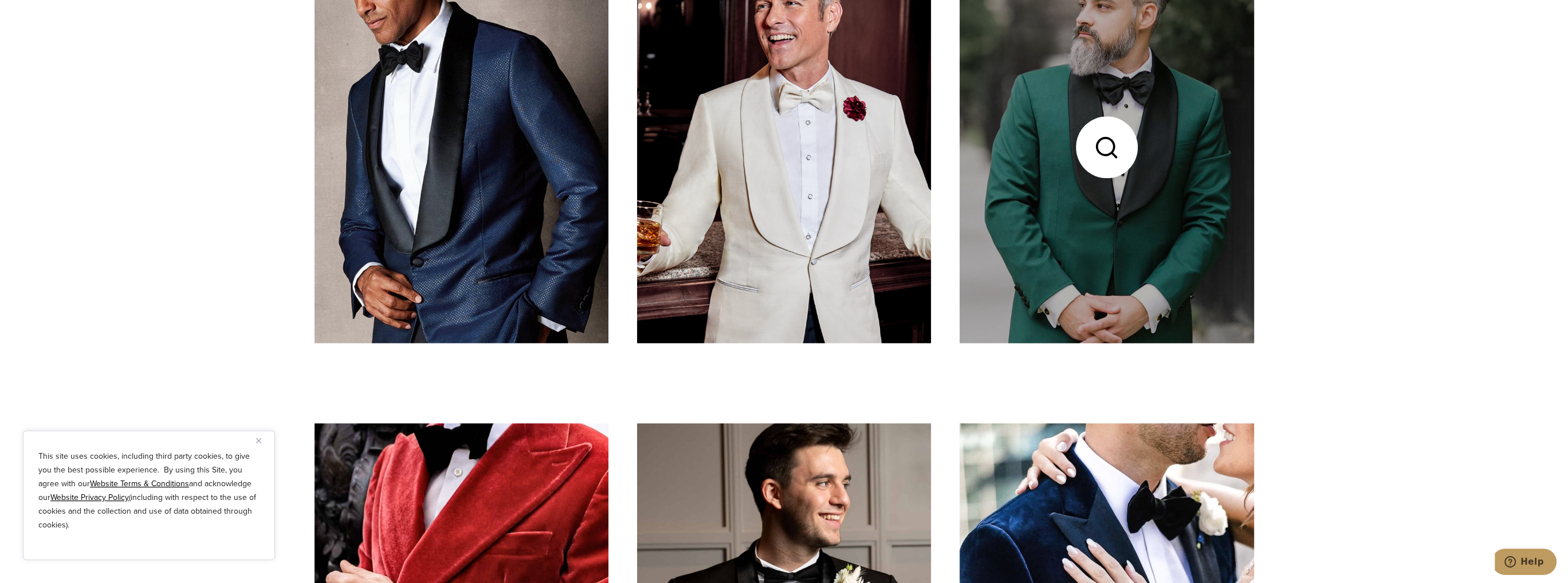
scroll to position [2406, 0]
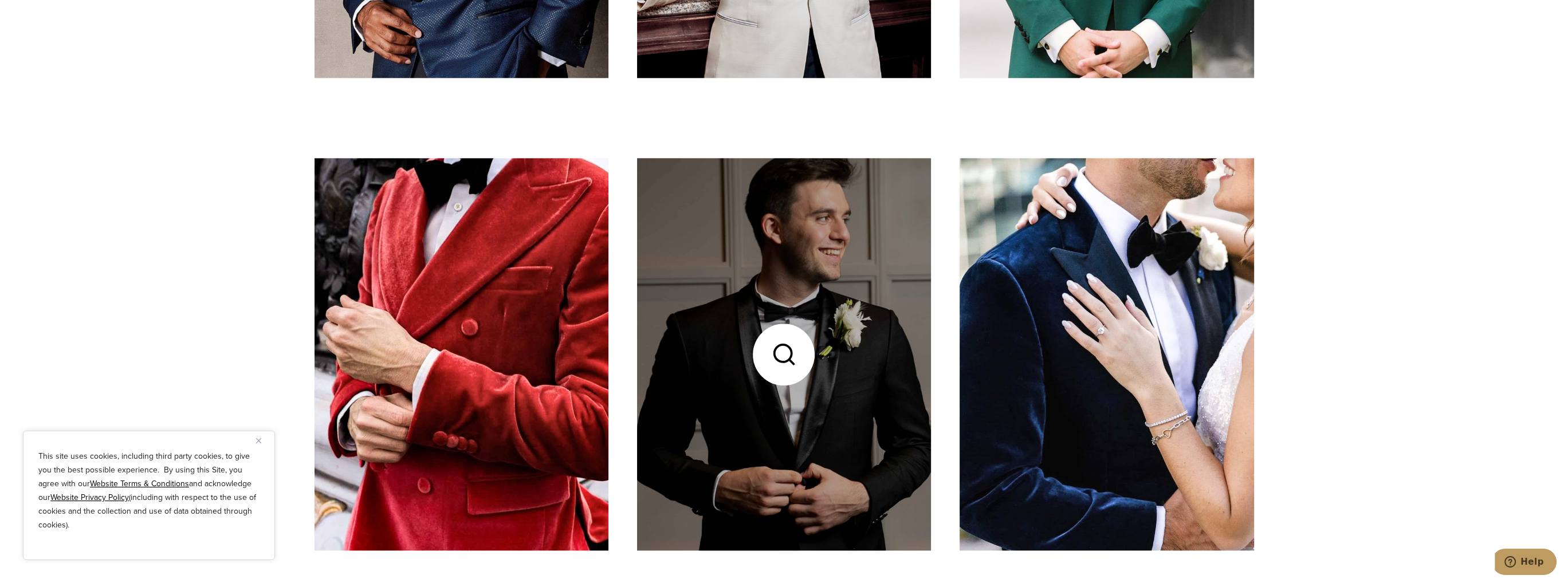
click at [886, 376] on link at bounding box center [784, 353] width 294 height 392
